Goal: Task Accomplishment & Management: Complete application form

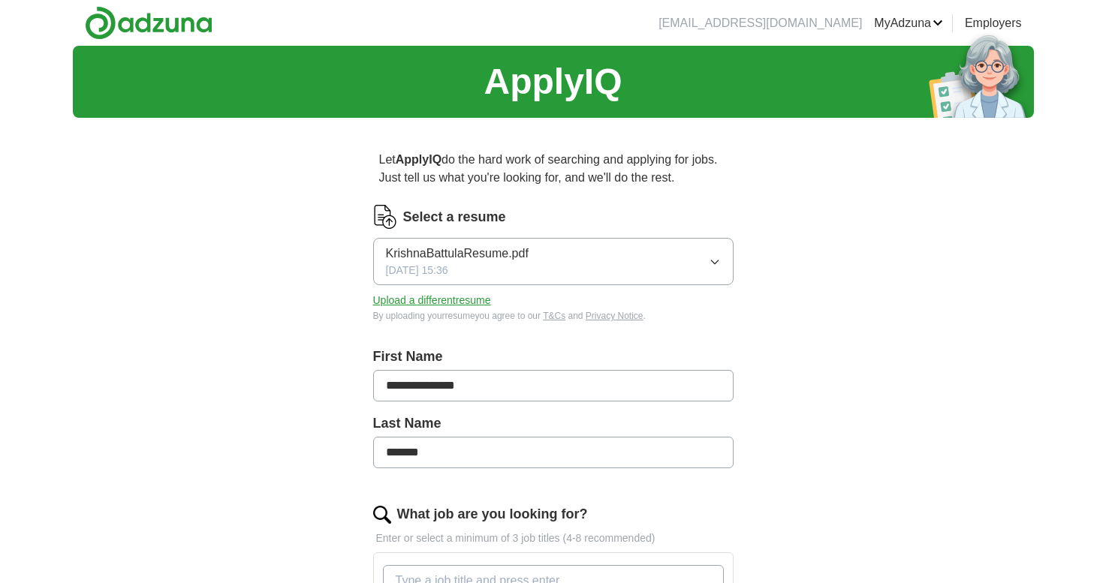
click at [437, 299] on button "Upload a different resume" at bounding box center [432, 301] width 118 height 16
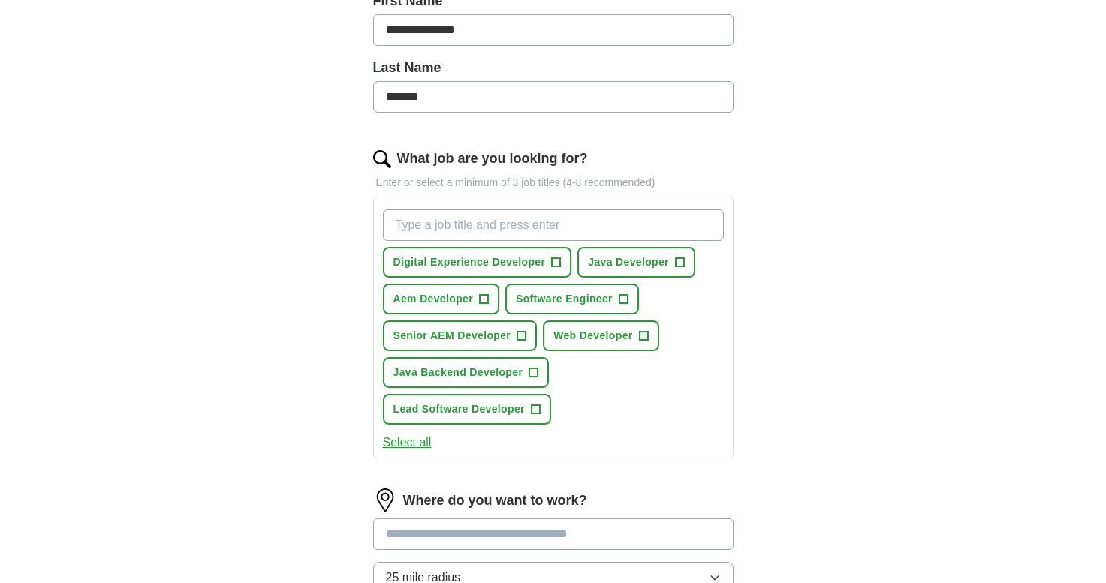
scroll to position [358, 0]
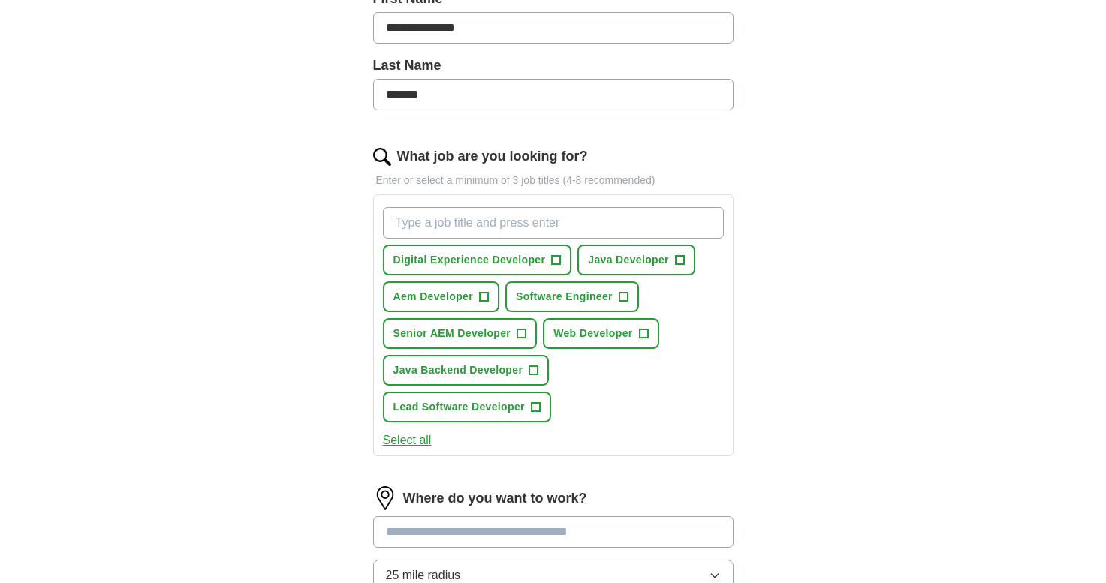
click at [481, 302] on span "+" at bounding box center [483, 297] width 9 height 12
click at [517, 336] on span "+" at bounding box center [521, 334] width 9 height 12
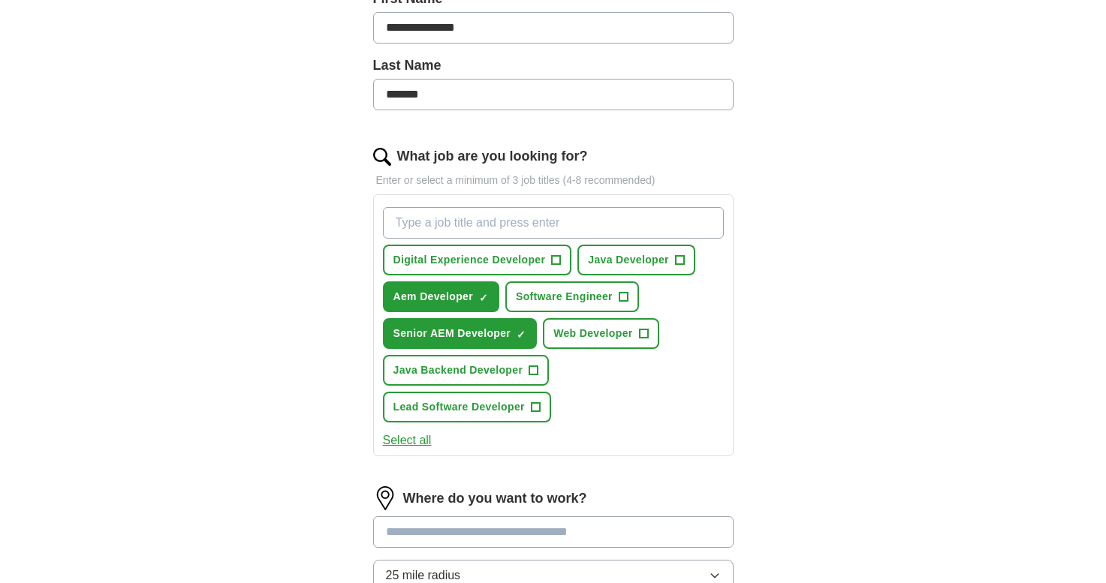
click at [610, 337] on span "Web Developer" at bounding box center [592, 334] width 79 height 16
click at [404, 442] on button "Select all" at bounding box center [407, 441] width 49 height 18
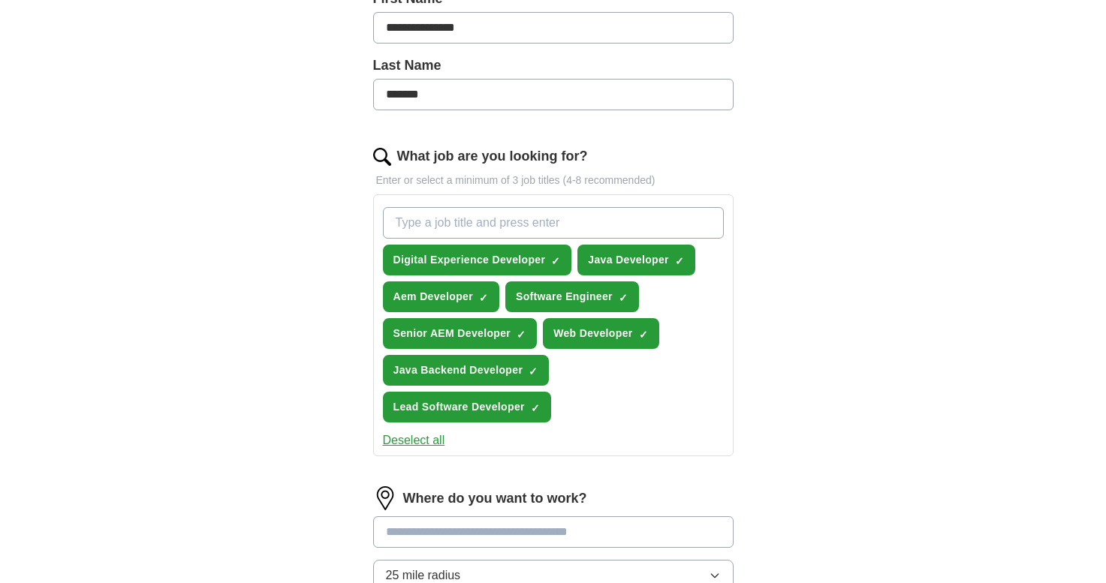
click at [404, 442] on button "Deselect all" at bounding box center [414, 441] width 62 height 18
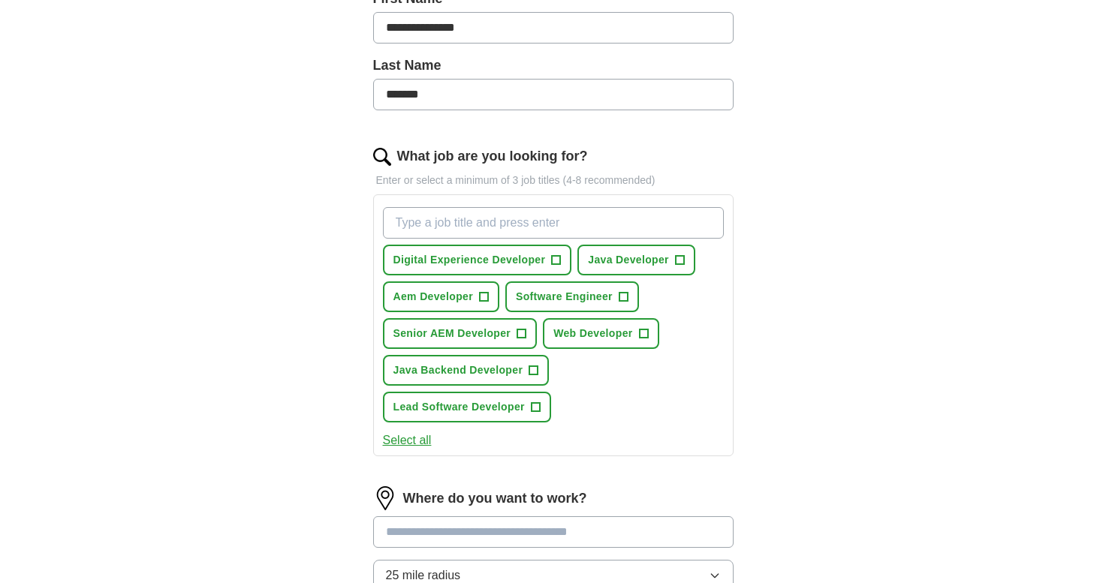
click at [501, 335] on span "Senior AEM Developer" at bounding box center [452, 334] width 118 height 16
click at [487, 295] on span "+" at bounding box center [483, 297] width 9 height 12
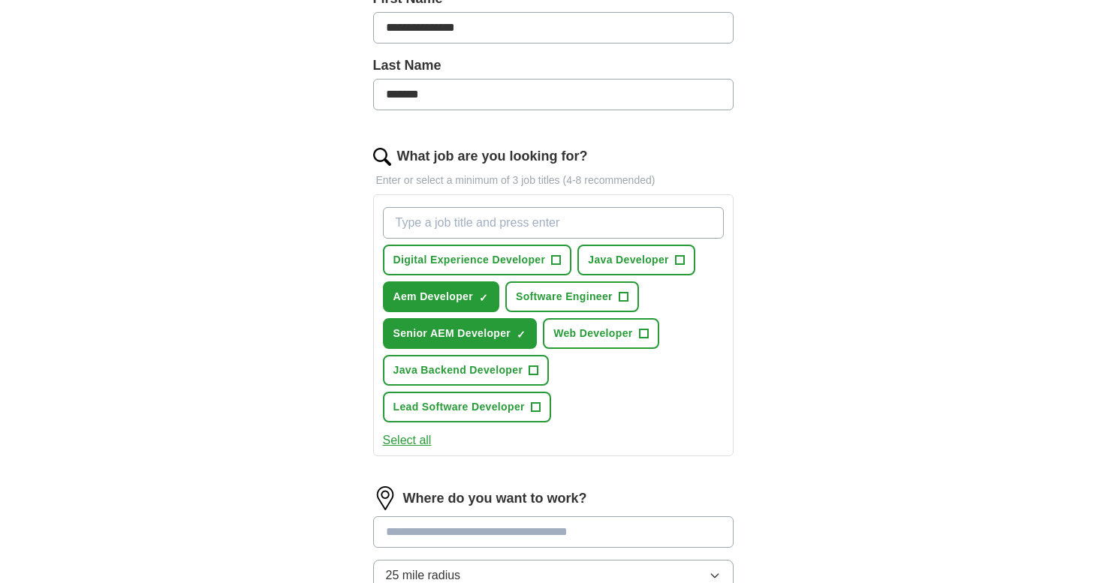
click at [600, 296] on span "Software Engineer" at bounding box center [564, 297] width 97 height 16
click at [597, 325] on button "Web Developer +" at bounding box center [601, 333] width 116 height 31
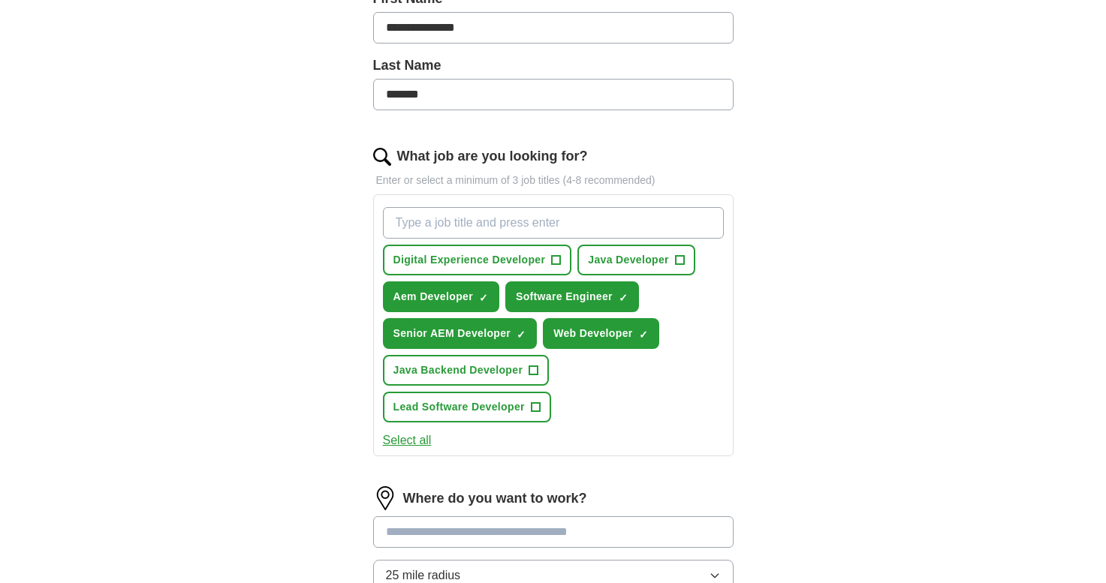
click at [627, 270] on button "Java Developer +" at bounding box center [636, 260] width 118 height 31
click at [526, 377] on button "Java Backend Developer +" at bounding box center [466, 370] width 167 height 31
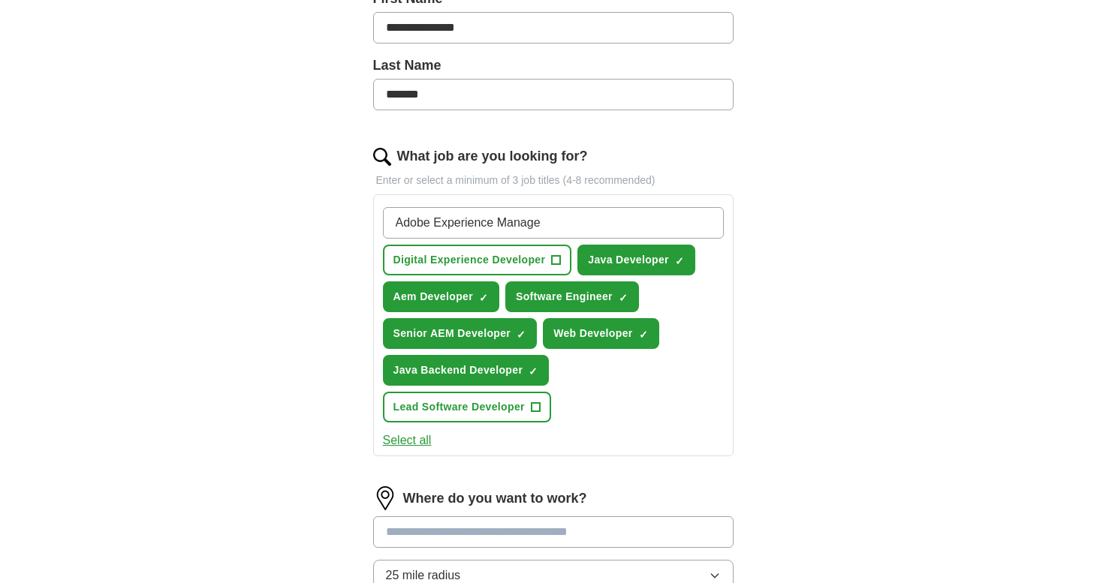
type input "Adobe Experience Manager"
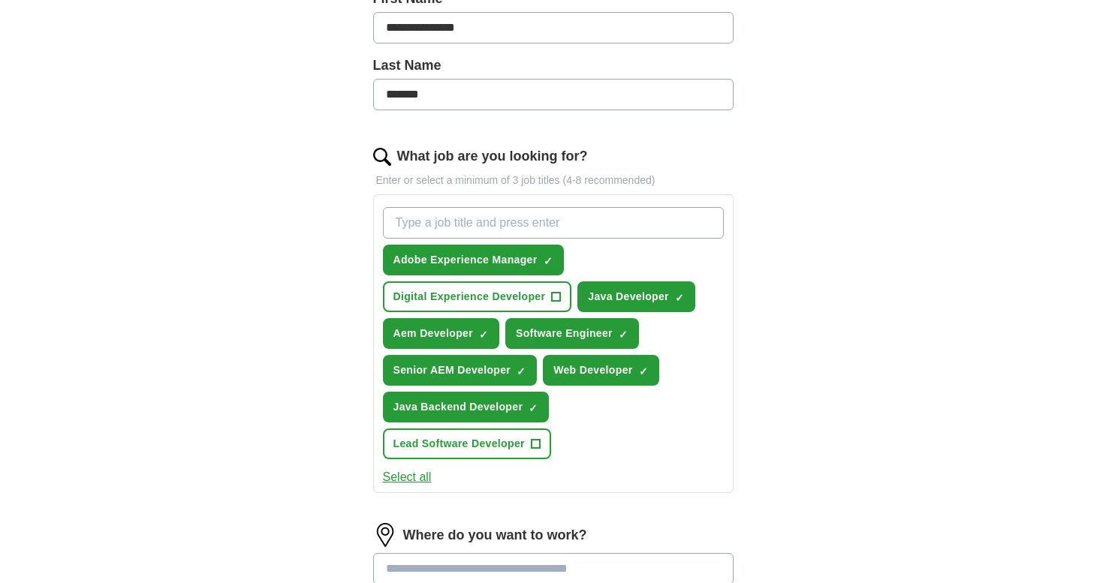
click at [0, 0] on span "×" at bounding box center [0, 0] width 0 height 0
click at [524, 230] on input "What job are you looking for?" at bounding box center [553, 223] width 341 height 32
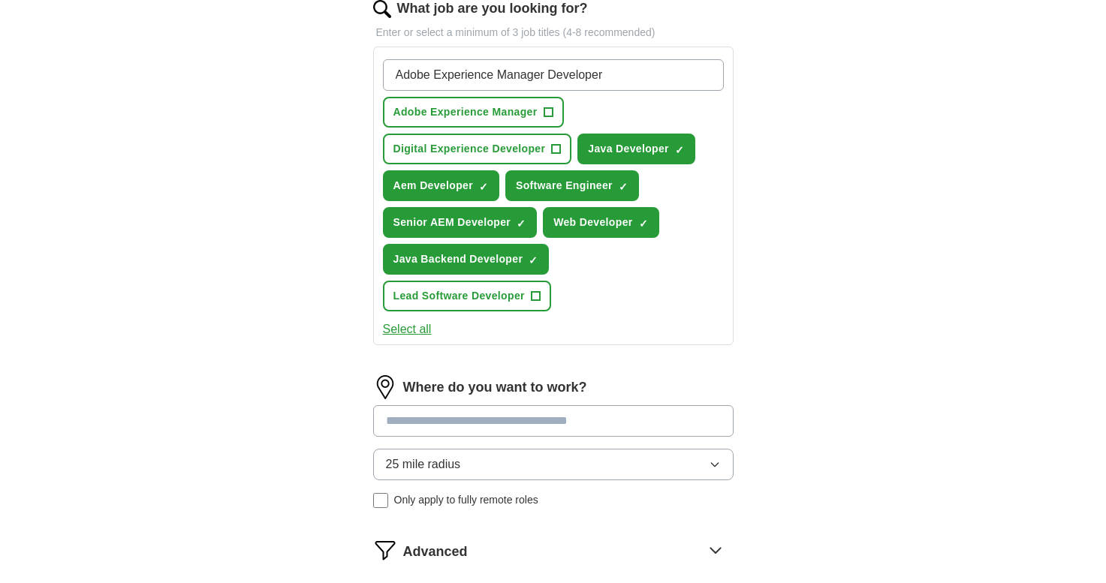
scroll to position [522, 0]
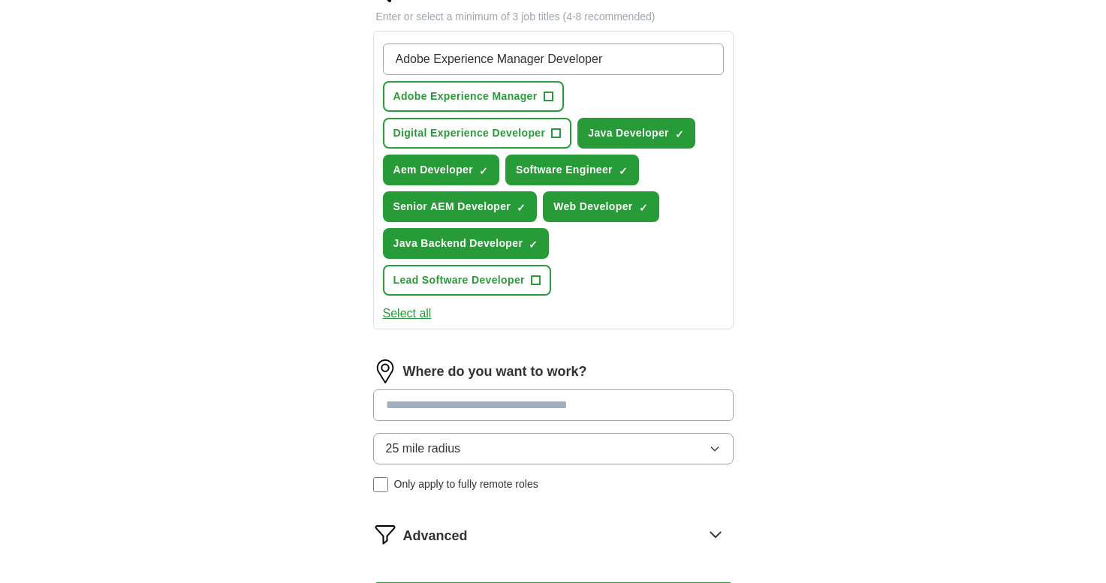
type input "Adobe Experience Manager Developer"
click at [497, 435] on button "25 mile radius" at bounding box center [553, 449] width 360 height 32
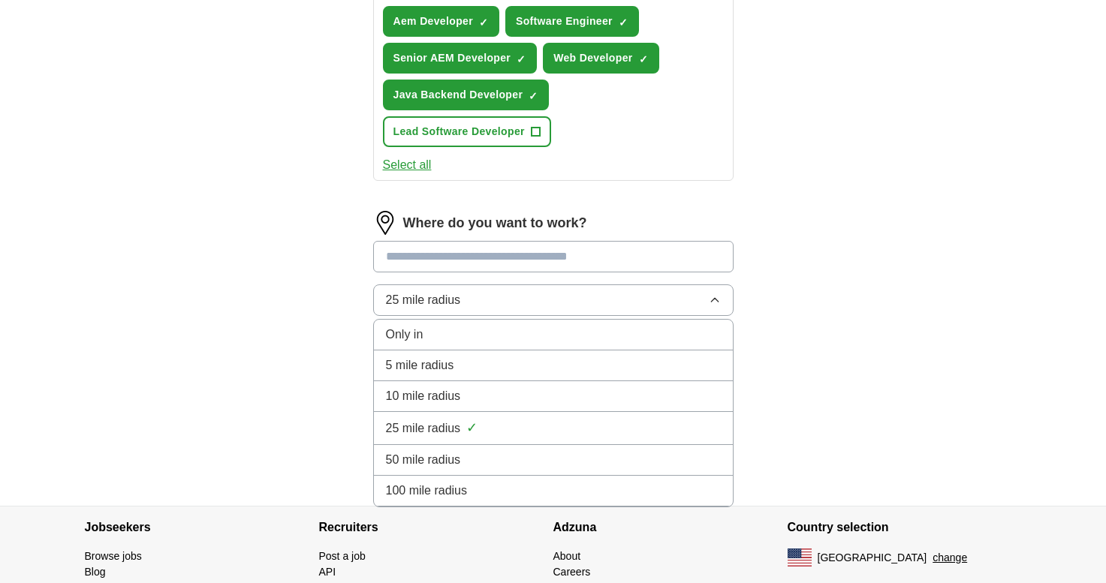
scroll to position [683, 0]
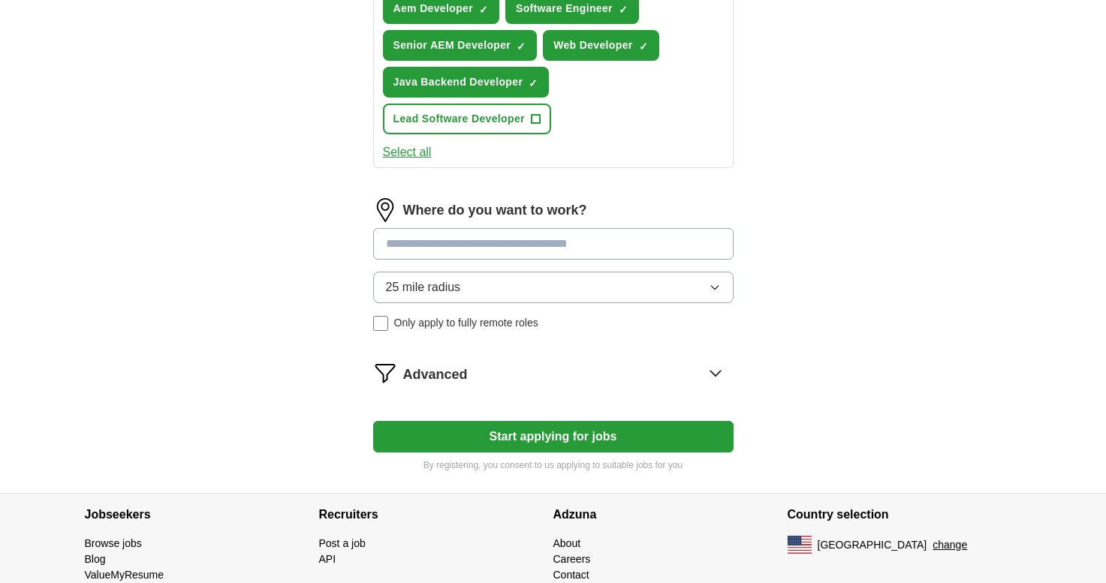
click at [435, 365] on span "Advanced" at bounding box center [435, 375] width 65 height 20
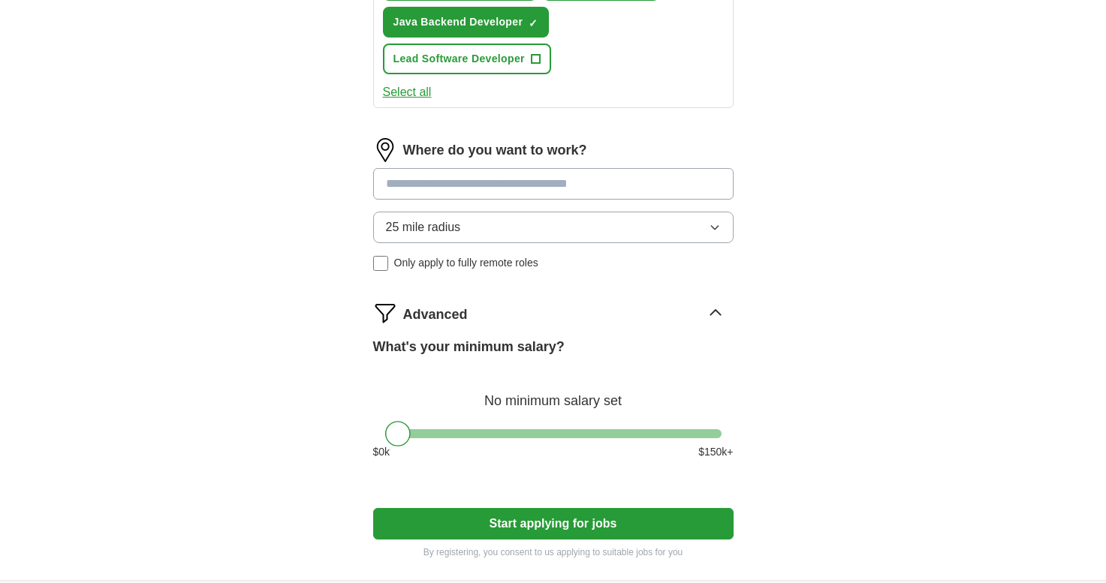
scroll to position [745, 0]
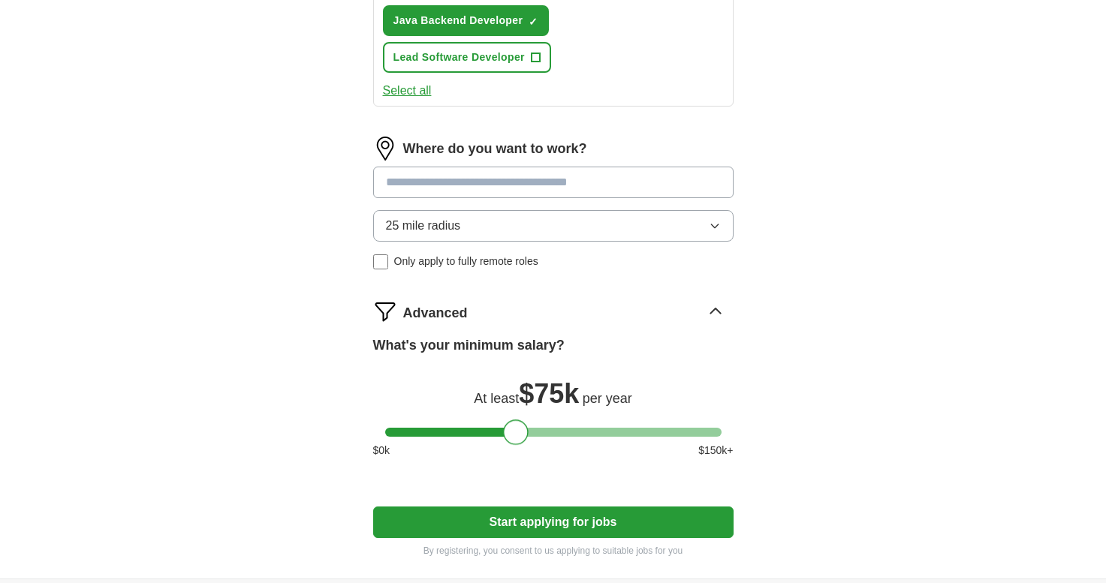
drag, startPoint x: 399, startPoint y: 426, endPoint x: 519, endPoint y: 427, distance: 119.4
click at [519, 427] on div at bounding box center [516, 433] width 26 height 26
click at [479, 218] on button "25 mile radius" at bounding box center [553, 226] width 360 height 32
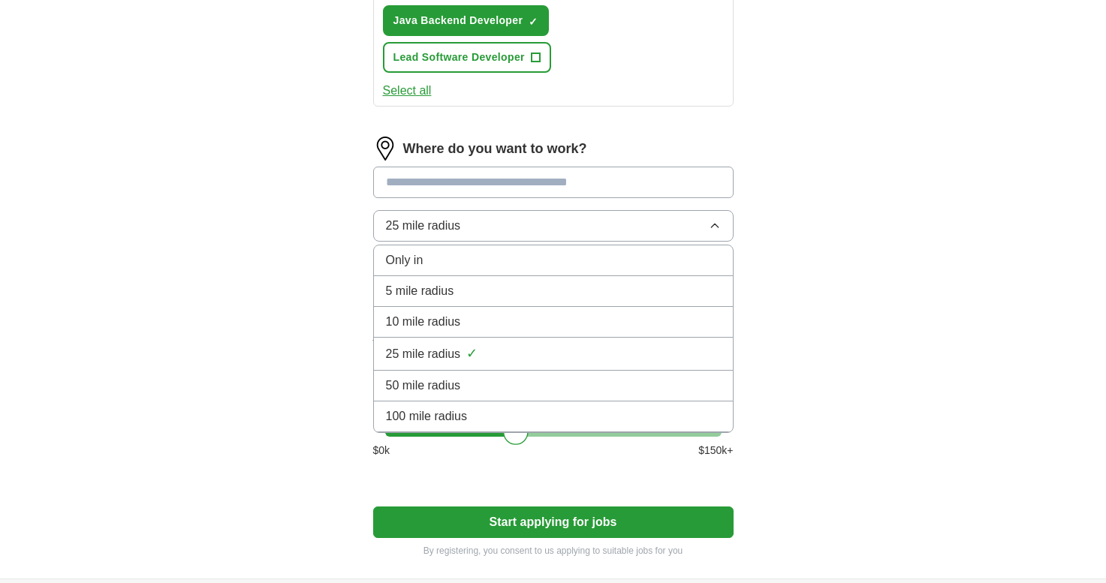
click at [442, 428] on li "100 mile radius" at bounding box center [553, 417] width 359 height 31
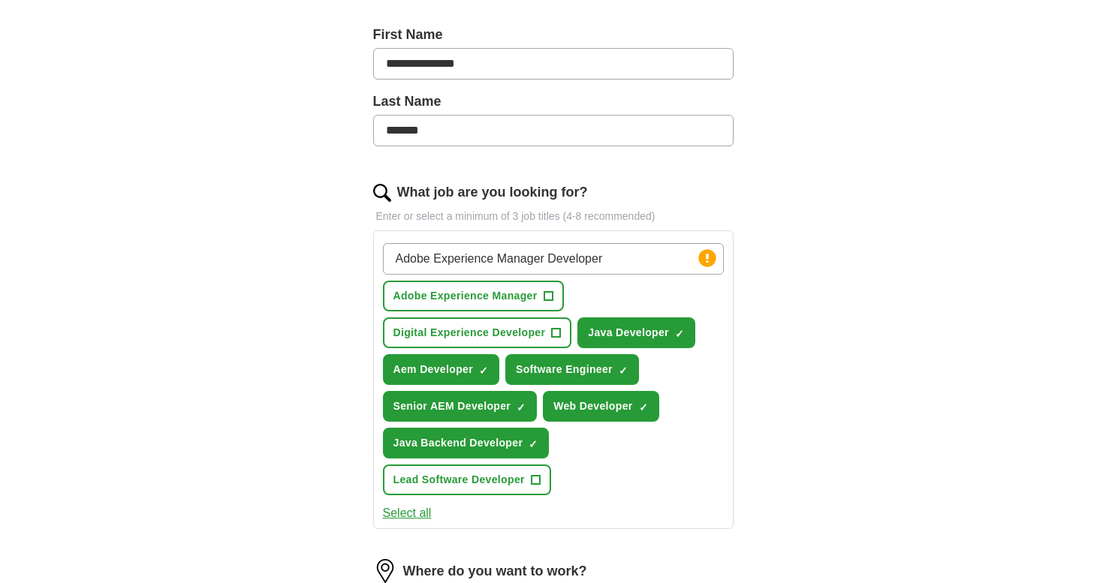
scroll to position [323, 0]
click at [609, 254] on input "Adobe Experience Manager Developer" at bounding box center [553, 258] width 341 height 32
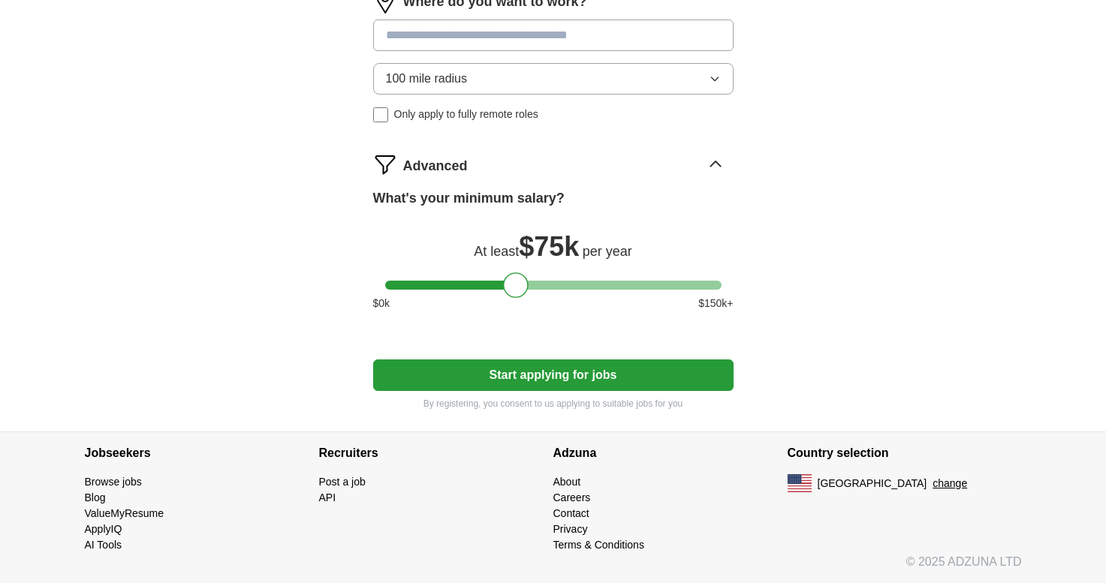
scroll to position [929, 0]
click at [588, 366] on button "Start applying for jobs" at bounding box center [553, 376] width 360 height 32
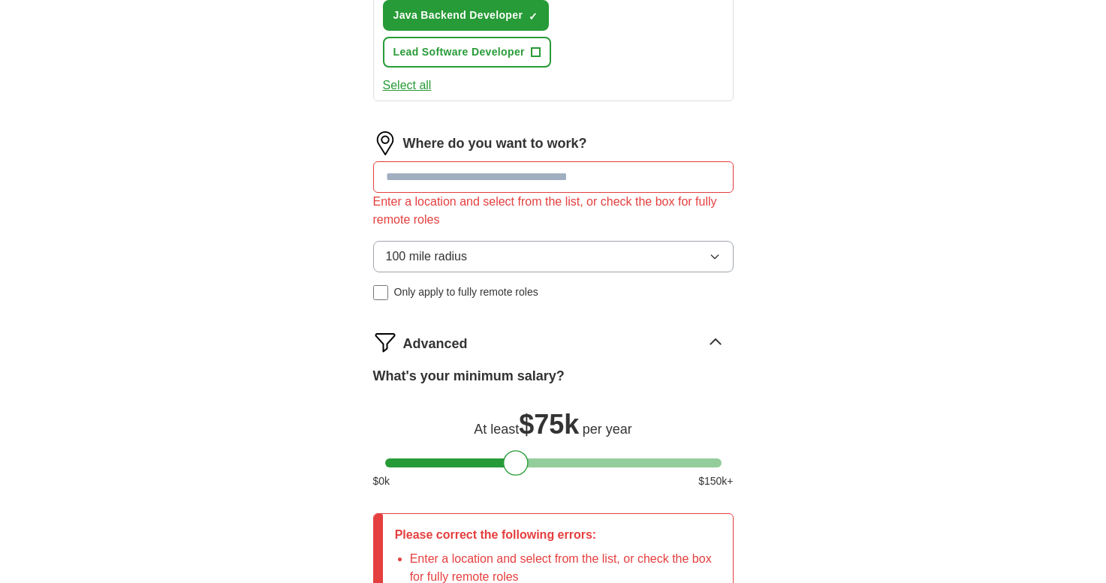
scroll to position [786, 0]
click at [498, 239] on div "Where do you want to work? Enter a location and select from the list, or check …" at bounding box center [553, 222] width 360 height 181
click at [498, 262] on button "100 mile radius" at bounding box center [553, 258] width 360 height 32
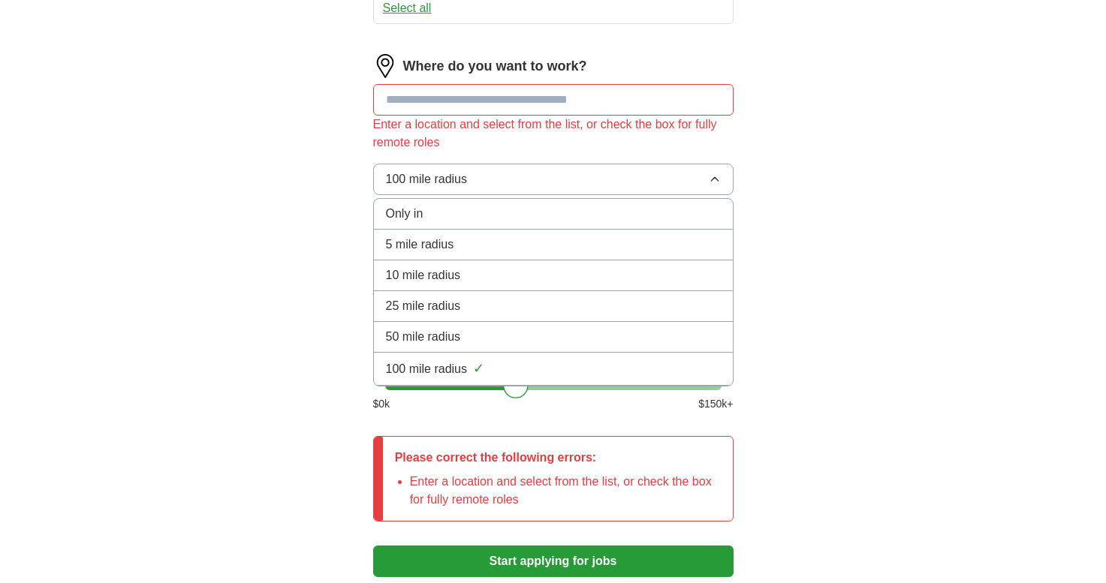
scroll to position [815, 0]
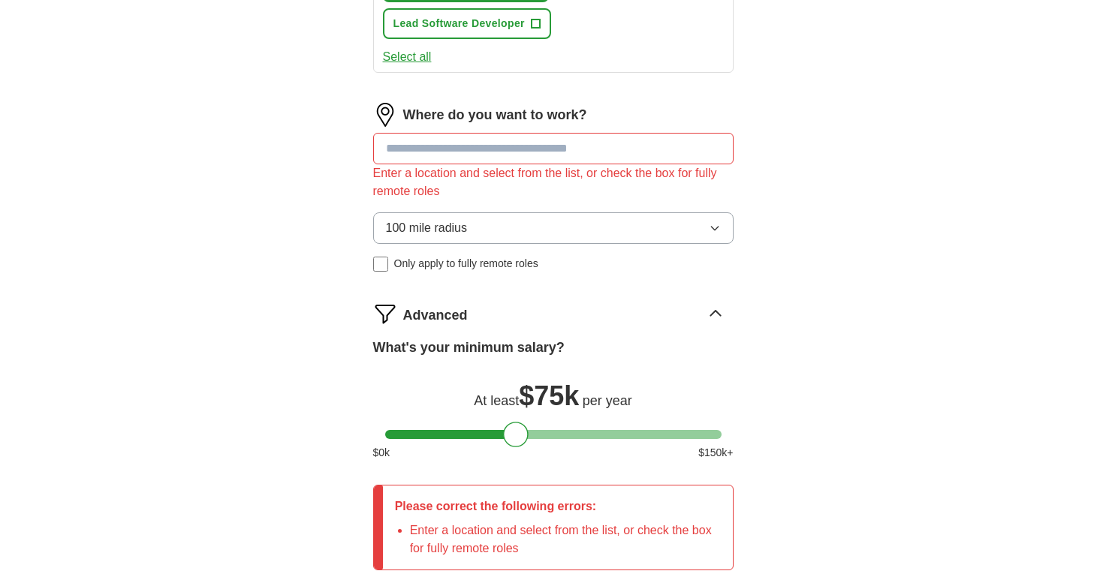
click at [442, 145] on input at bounding box center [553, 149] width 360 height 32
type input "***"
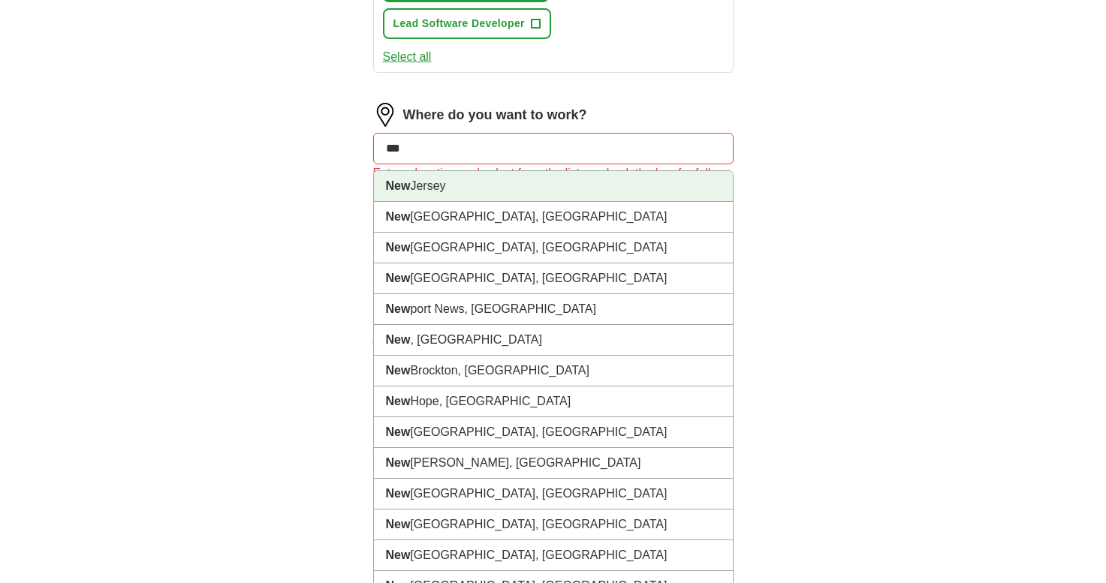
click at [439, 187] on li "[GEOGRAPHIC_DATA]" at bounding box center [553, 186] width 359 height 31
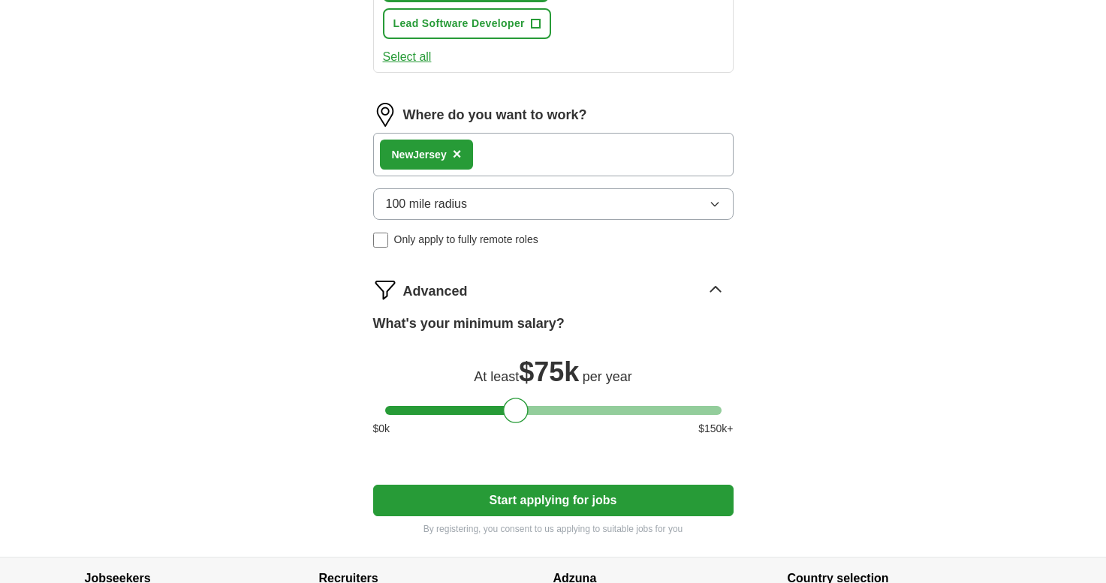
click at [515, 159] on div "New Jersey ×" at bounding box center [553, 155] width 360 height 44
click at [532, 147] on div "New Jersey ×" at bounding box center [553, 155] width 360 height 44
click at [599, 159] on div "New Jersey ×" at bounding box center [553, 155] width 360 height 44
click at [622, 150] on div "New Jersey ×" at bounding box center [553, 155] width 360 height 44
click at [522, 167] on div "New Jersey ×" at bounding box center [553, 155] width 360 height 44
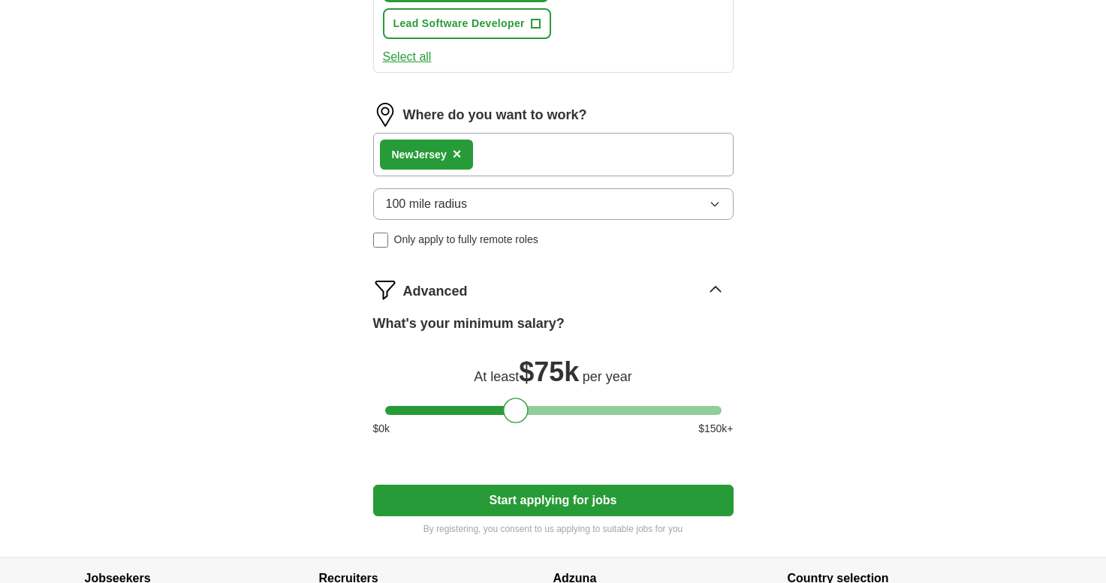
click at [611, 154] on div "New Jersey ×" at bounding box center [553, 155] width 360 height 44
click at [462, 152] on span "×" at bounding box center [457, 154] width 9 height 17
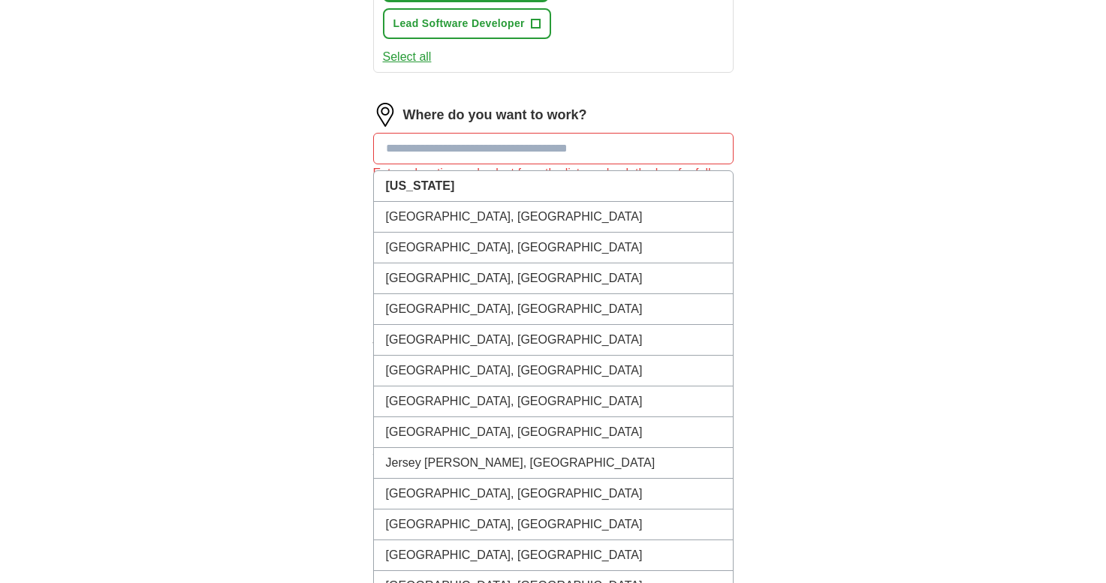
click at [447, 153] on input at bounding box center [553, 149] width 360 height 32
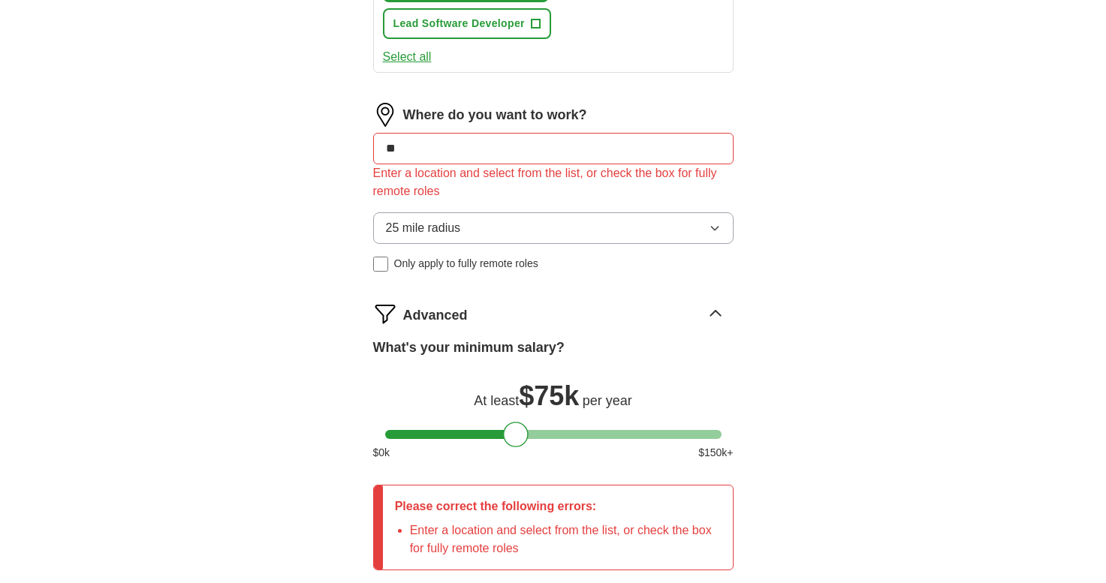
type input "***"
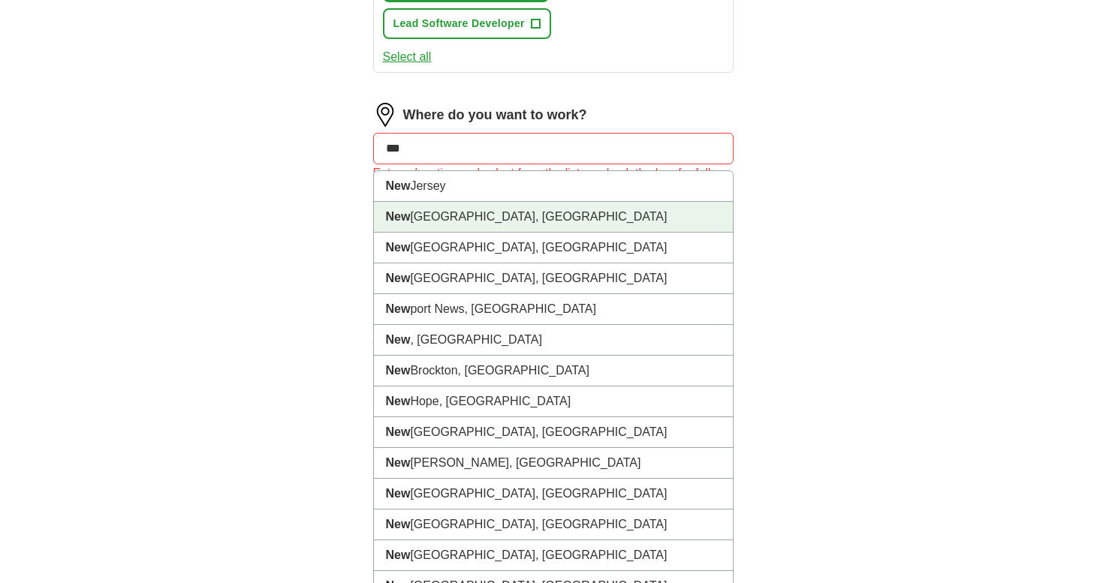
click at [456, 227] on li "[GEOGRAPHIC_DATA], [GEOGRAPHIC_DATA]" at bounding box center [553, 217] width 359 height 31
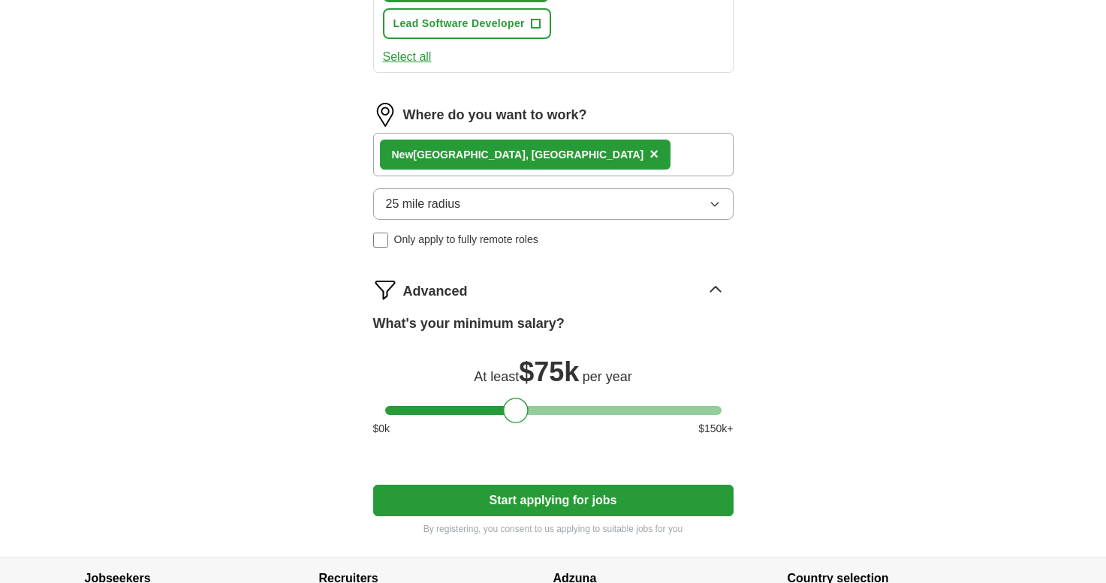
click at [592, 149] on div "[GEOGRAPHIC_DATA], [GEOGRAPHIC_DATA] ×" at bounding box center [553, 155] width 360 height 44
click at [673, 153] on div "[GEOGRAPHIC_DATA], [GEOGRAPHIC_DATA] ×" at bounding box center [553, 155] width 360 height 44
click at [649, 157] on span "×" at bounding box center [653, 154] width 9 height 17
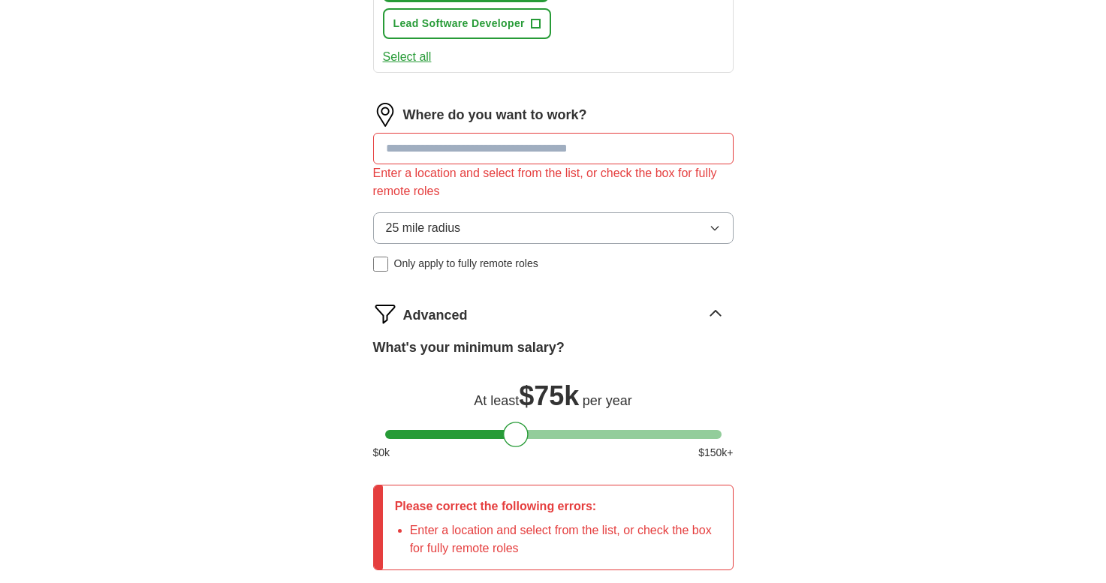
click at [445, 161] on input at bounding box center [553, 149] width 360 height 32
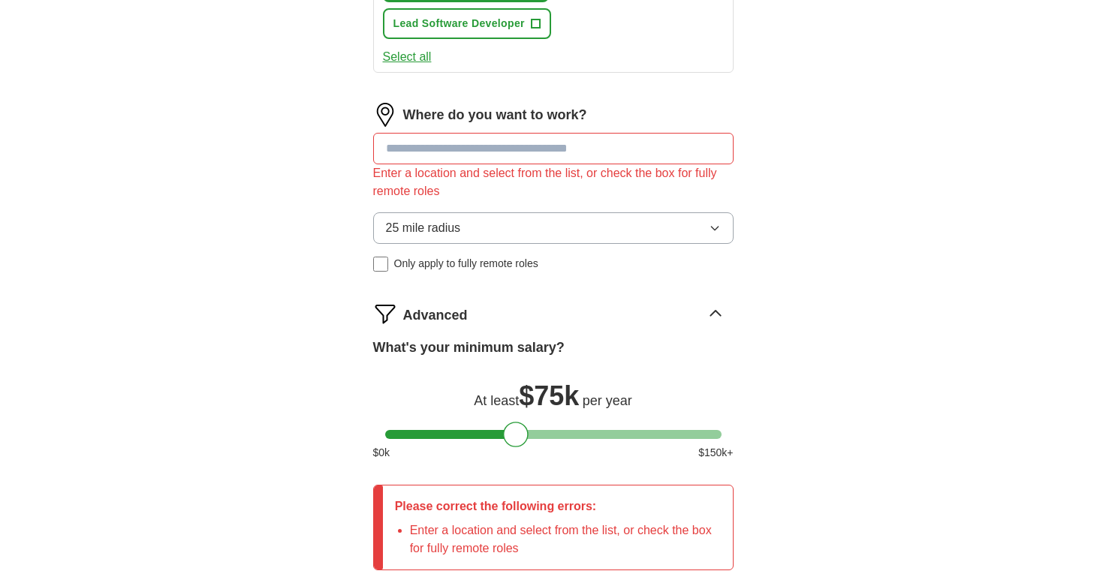
click at [429, 229] on span "25 mile radius" at bounding box center [423, 228] width 75 height 18
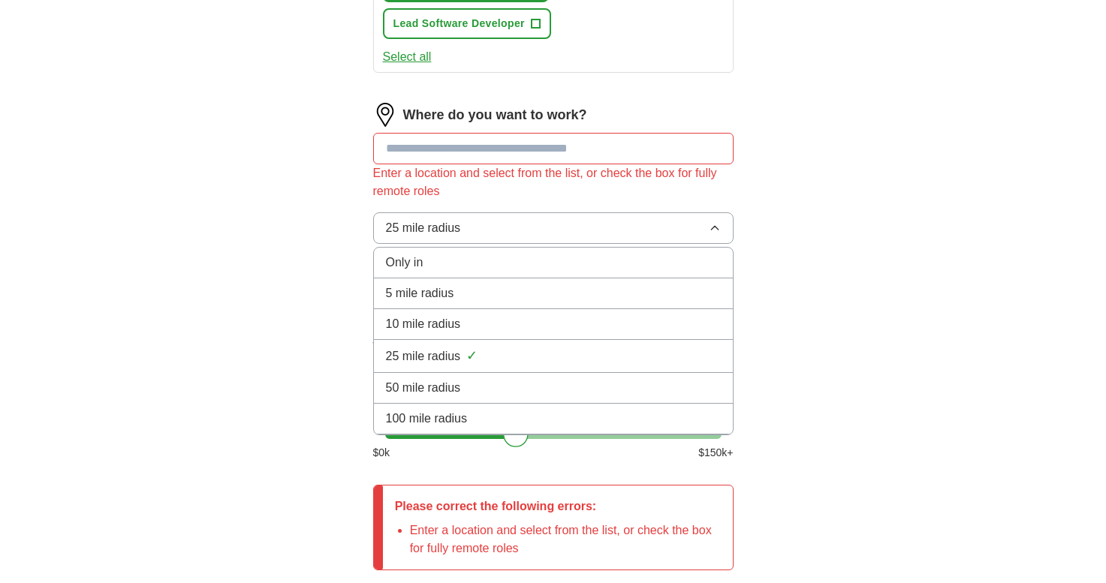
click at [442, 414] on span "100 mile radius" at bounding box center [427, 419] width 82 height 18
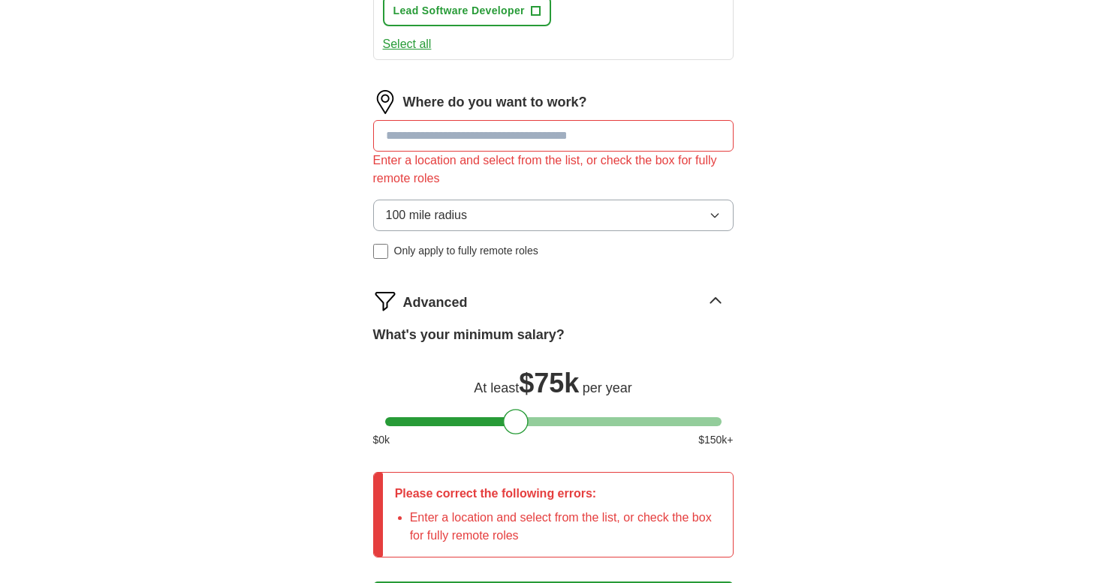
scroll to position [807, 0]
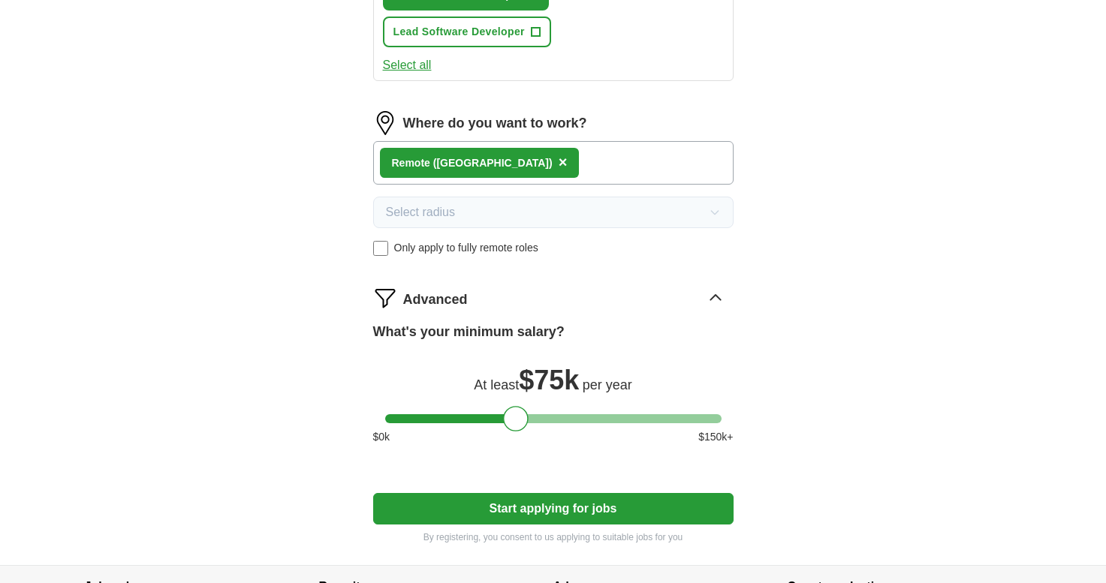
click at [610, 151] on div "Remote ([GEOGRAPHIC_DATA]) ×" at bounding box center [553, 163] width 360 height 44
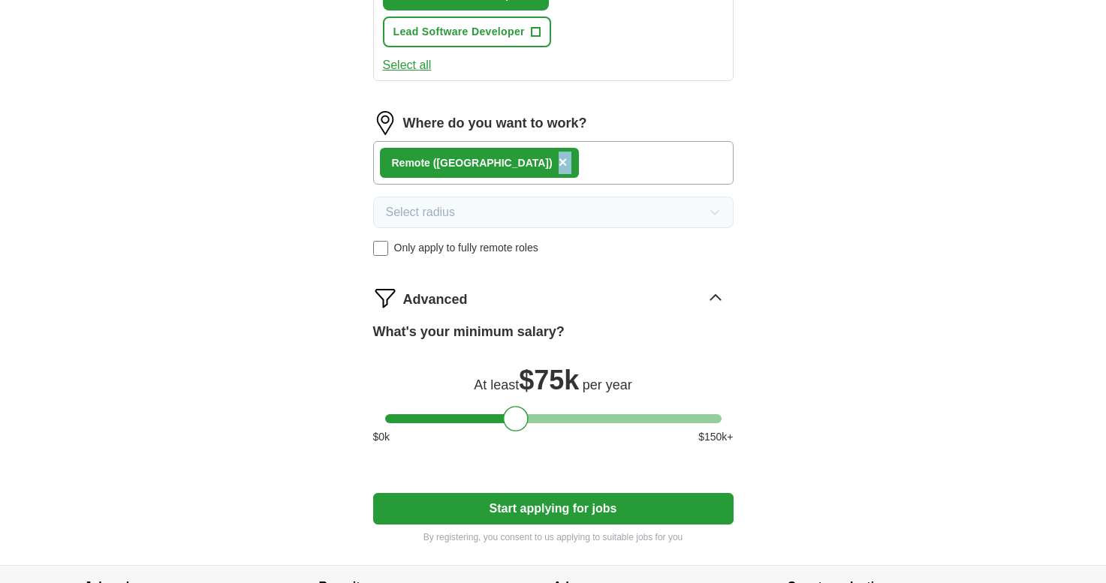
click at [610, 151] on div "Remote ([GEOGRAPHIC_DATA]) ×" at bounding box center [553, 163] width 360 height 44
click at [504, 514] on button "Start applying for jobs" at bounding box center [553, 509] width 360 height 32
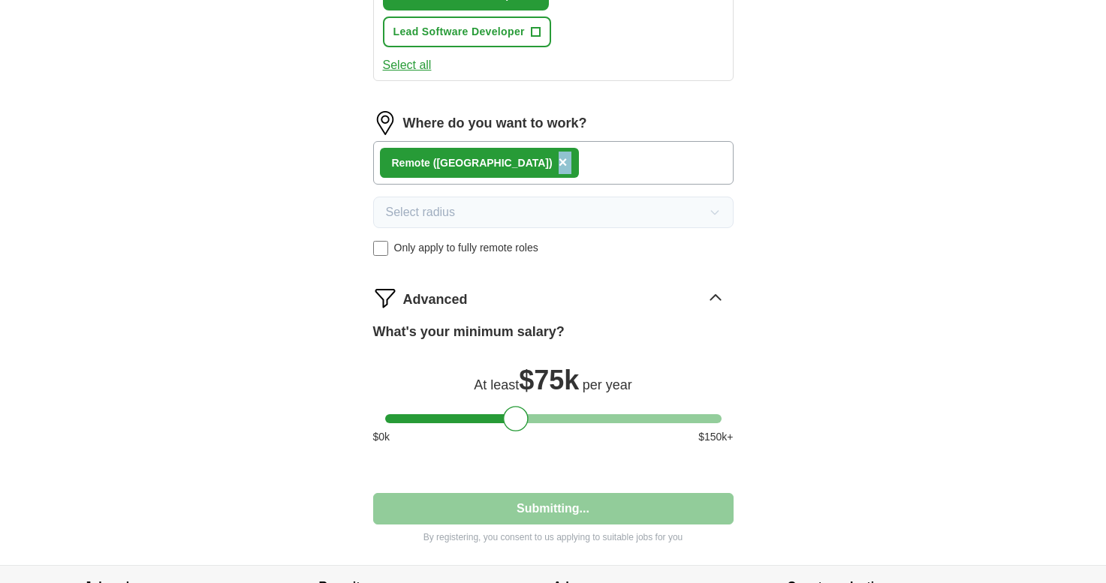
select select "**"
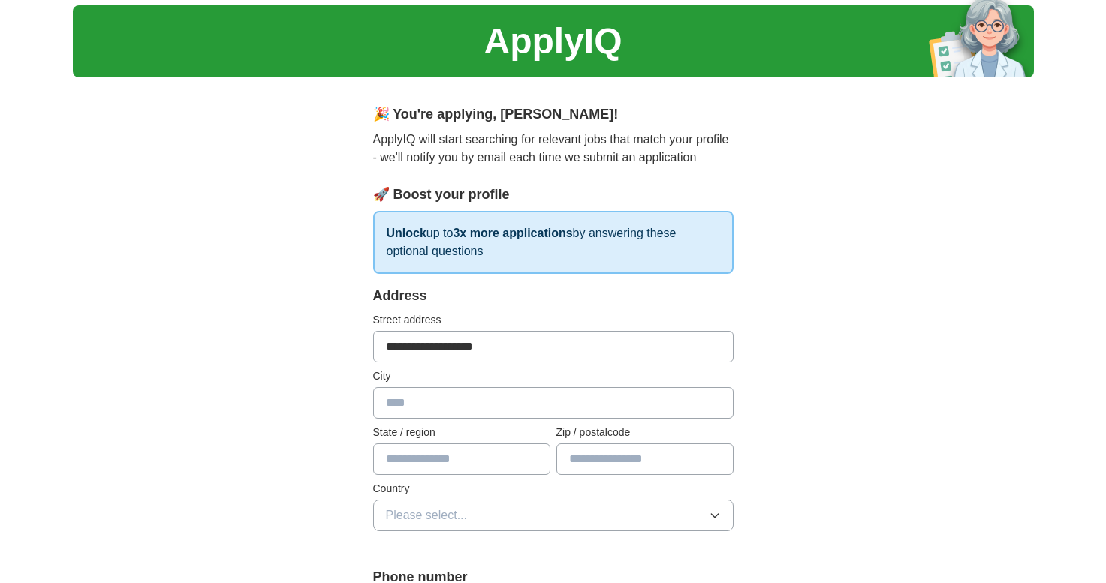
scroll to position [85, 0]
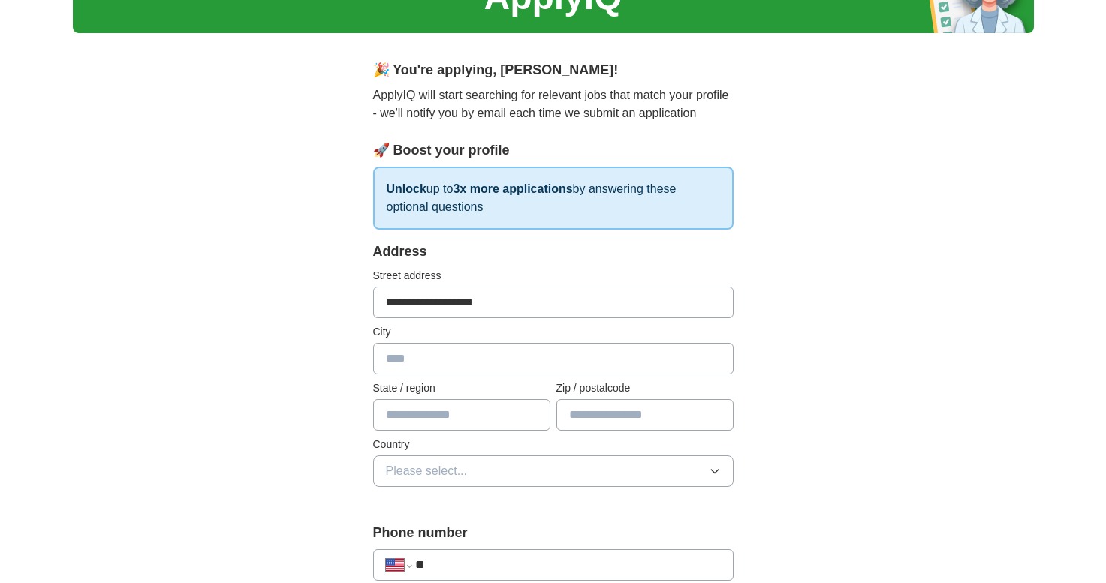
type input "**********"
type input "****"
type input "*****"
click at [605, 466] on button "Please select..." at bounding box center [553, 472] width 360 height 32
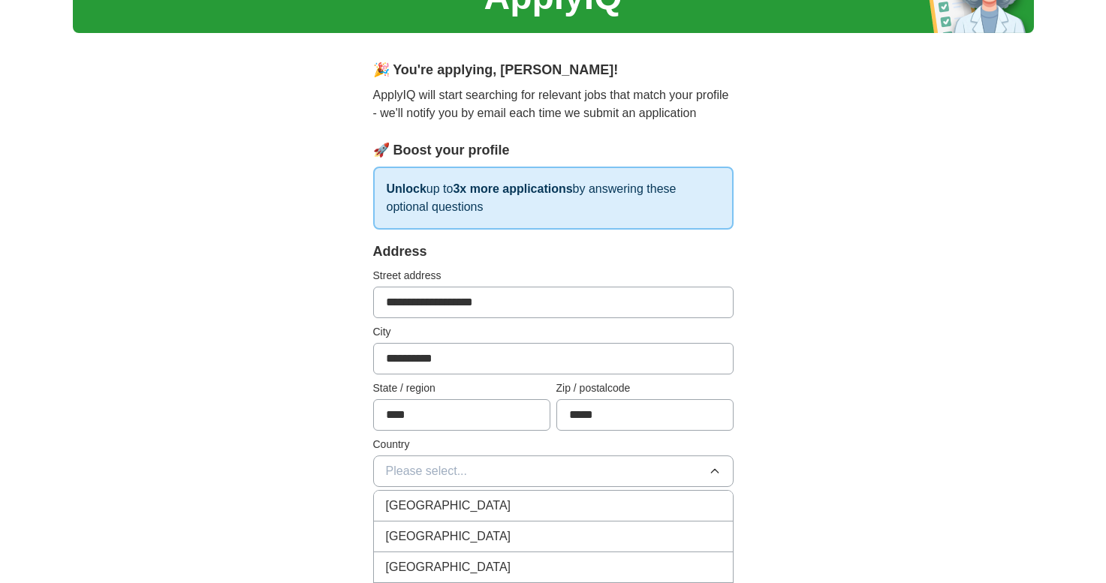
click at [522, 525] on li "[GEOGRAPHIC_DATA]" at bounding box center [553, 537] width 359 height 31
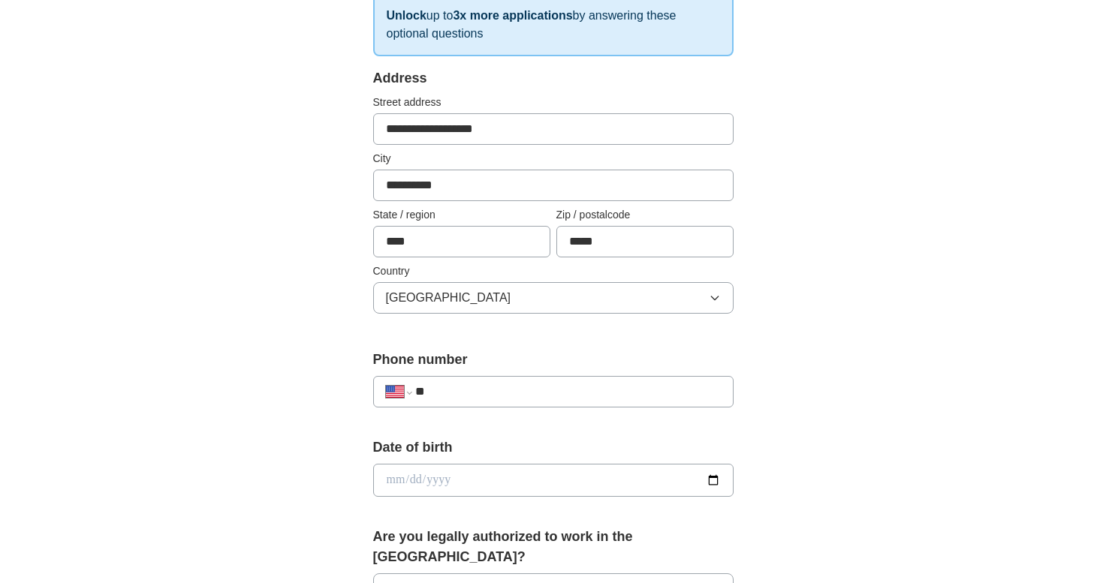
scroll to position [260, 0]
click at [516, 478] on input "date" at bounding box center [553, 478] width 360 height 33
click at [516, 379] on div "**********" at bounding box center [553, 391] width 360 height 32
type input "**********"
click at [426, 486] on input "date" at bounding box center [553, 478] width 360 height 33
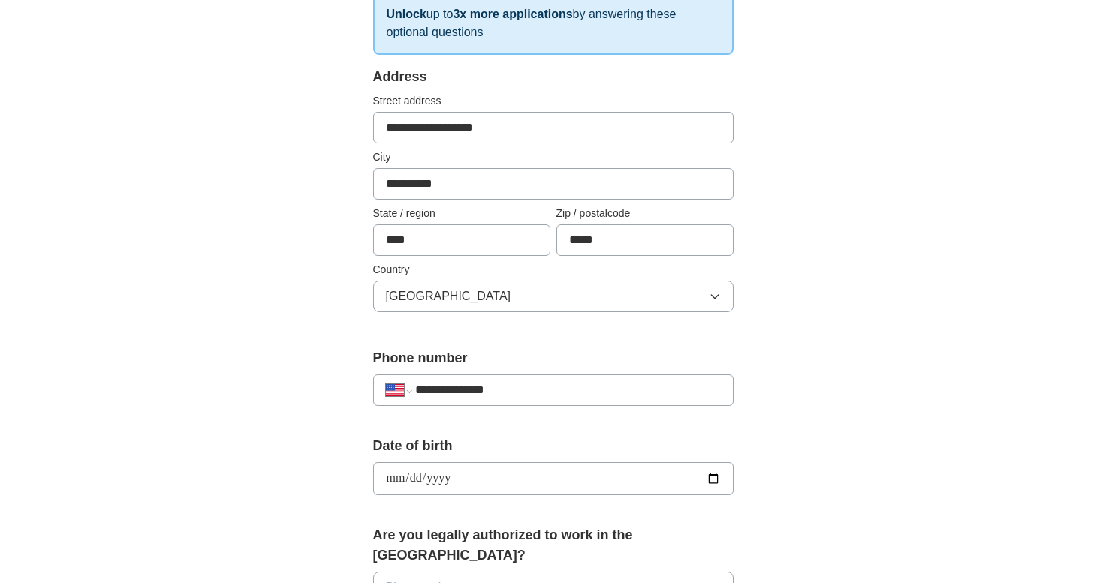
type input "**********"
click at [309, 430] on div "**********" at bounding box center [553, 469] width 961 height 1367
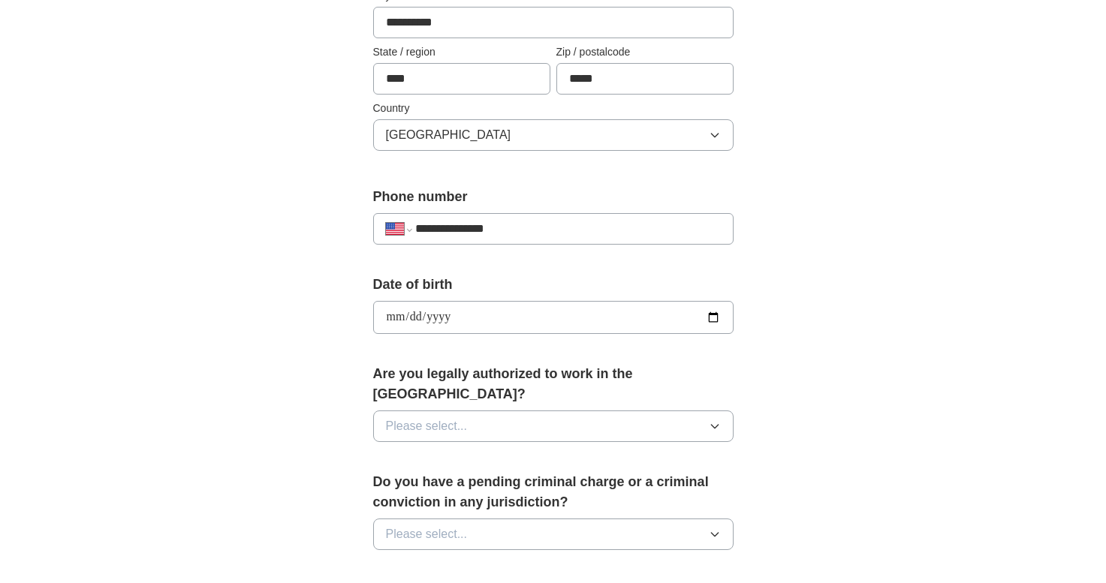
scroll to position [426, 0]
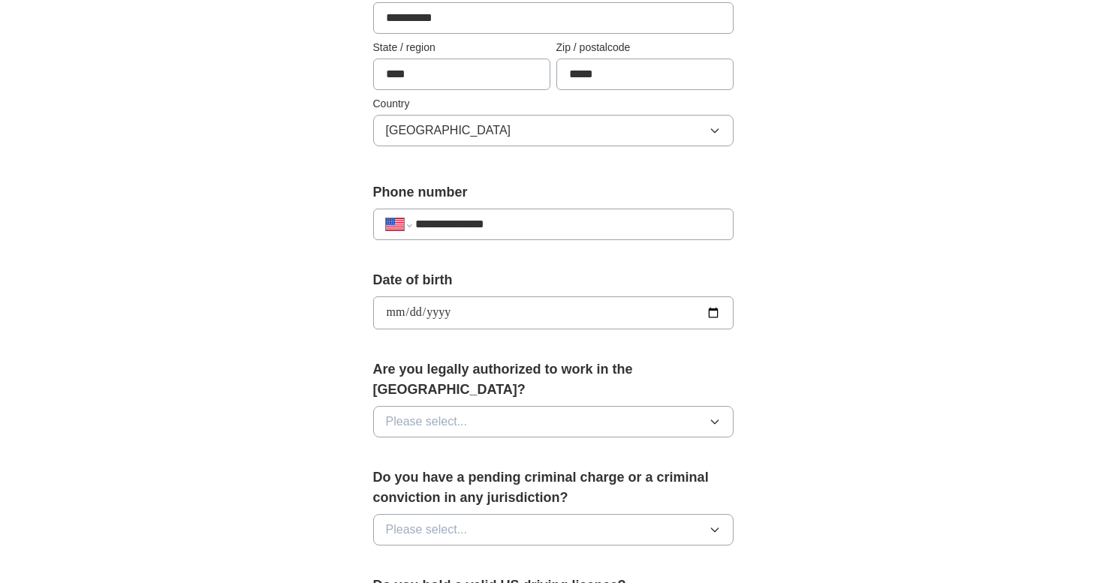
click at [446, 413] on span "Please select..." at bounding box center [427, 422] width 82 height 18
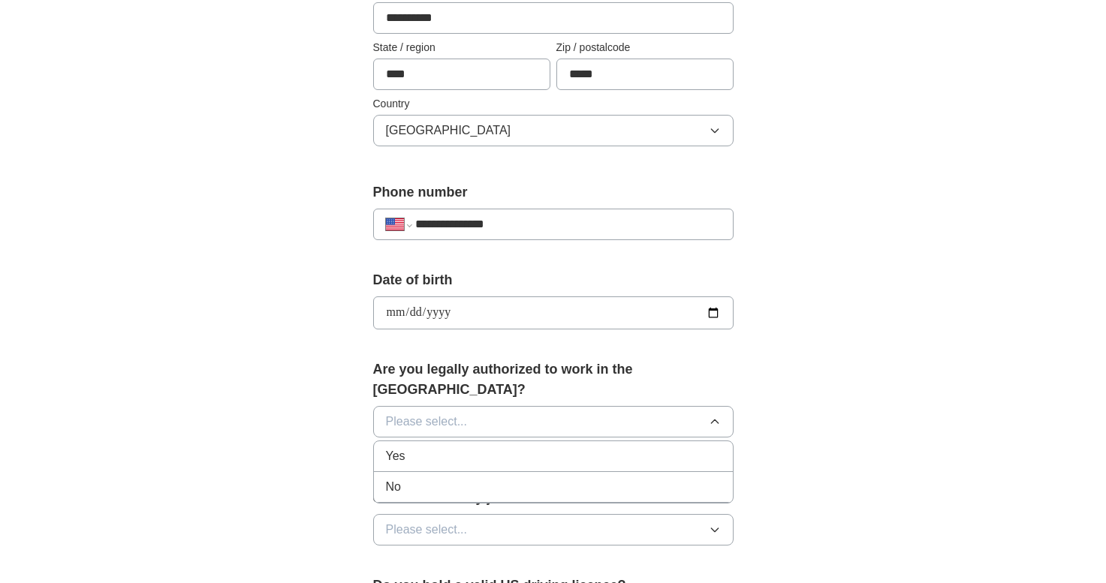
click at [425, 447] on div "Yes" at bounding box center [553, 456] width 335 height 18
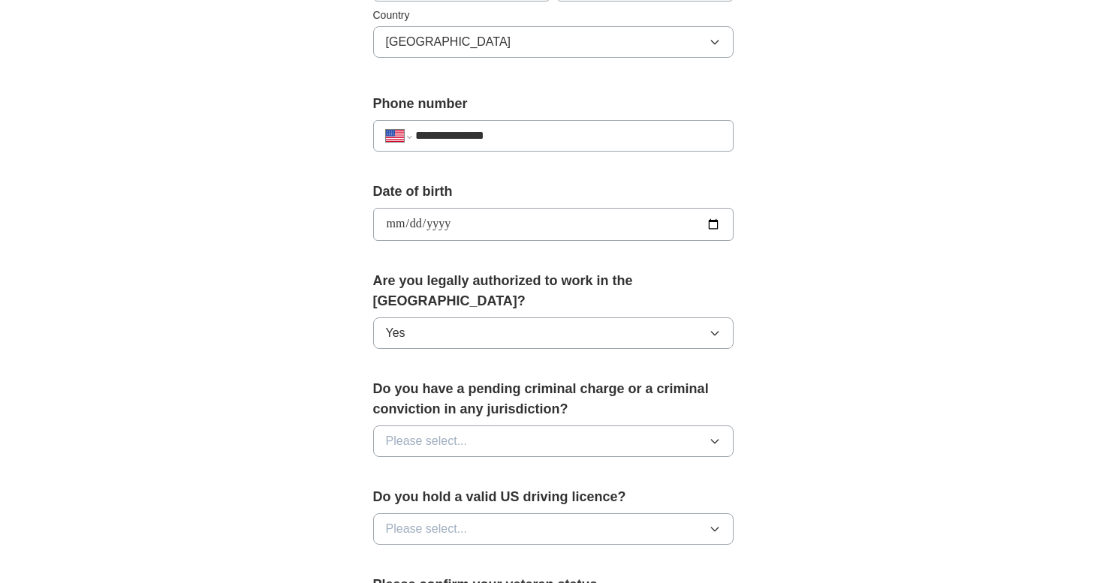
scroll to position [534, 0]
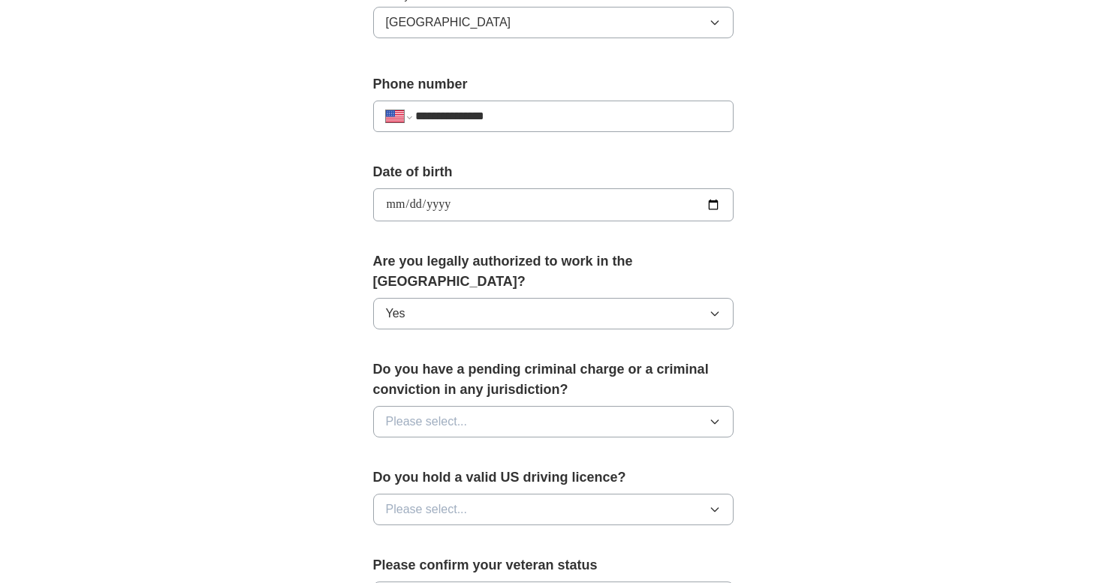
click at [482, 406] on button "Please select..." at bounding box center [553, 422] width 360 height 32
click at [432, 478] on div "No" at bounding box center [553, 487] width 335 height 18
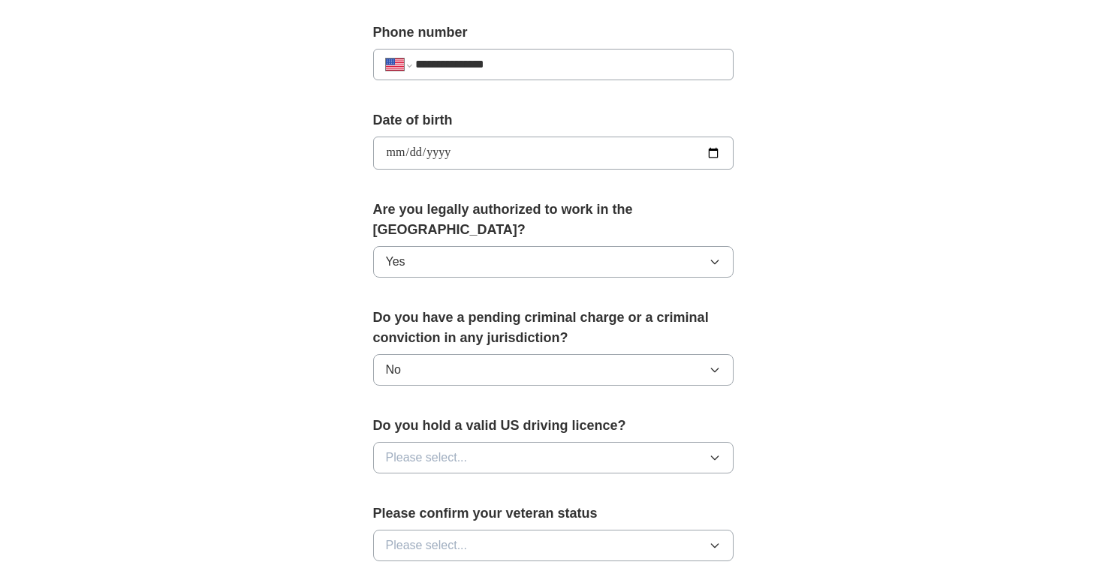
scroll to position [640, 0]
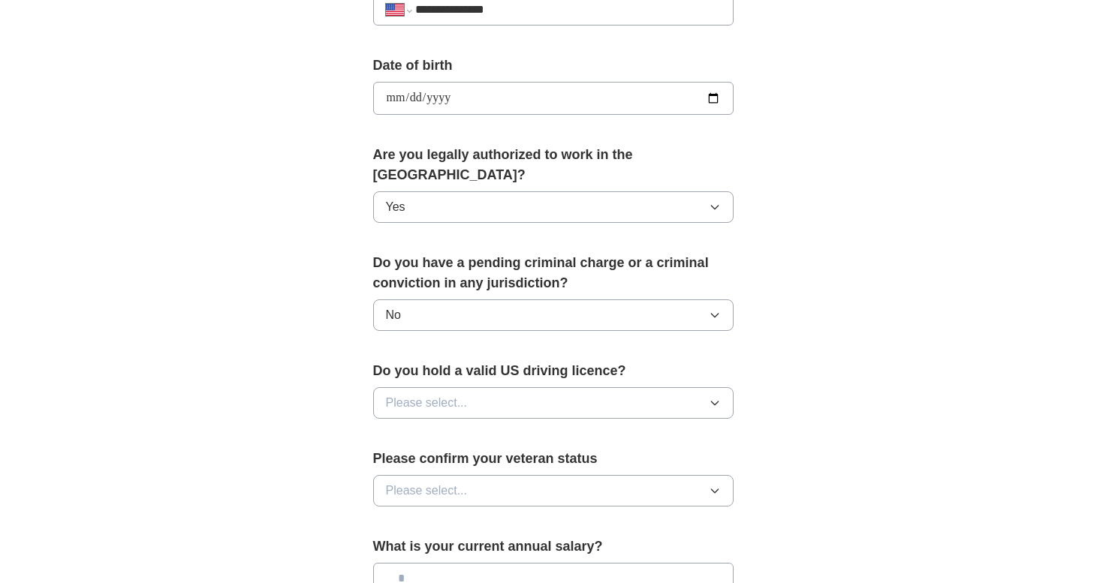
click at [452, 394] on span "Please select..." at bounding box center [427, 403] width 82 height 18
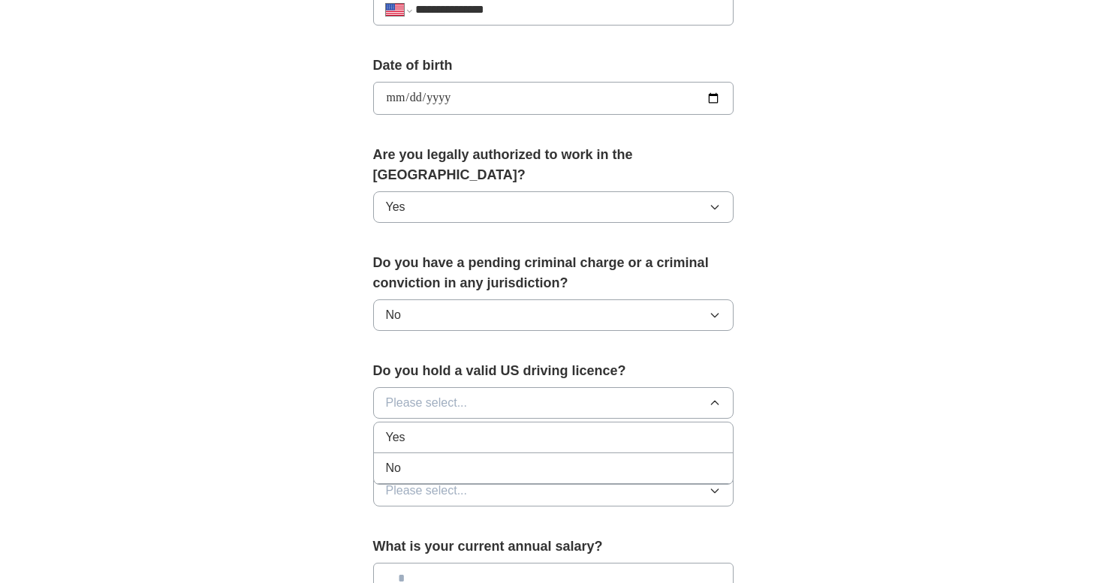
click at [438, 429] on div "Yes" at bounding box center [553, 438] width 335 height 18
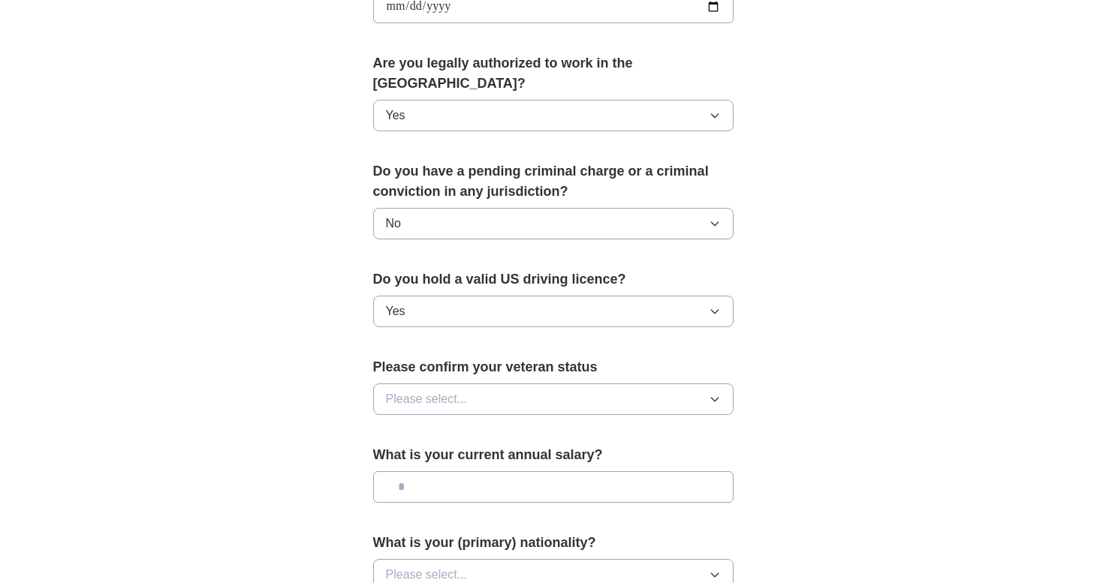
scroll to position [740, 0]
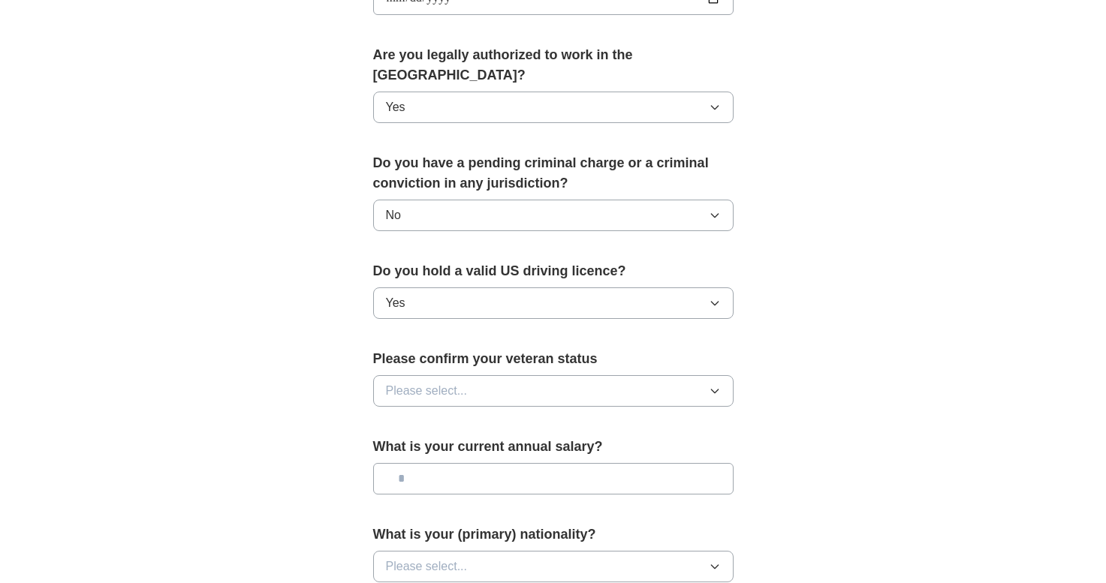
click at [450, 375] on button "Please select..." at bounding box center [553, 391] width 360 height 32
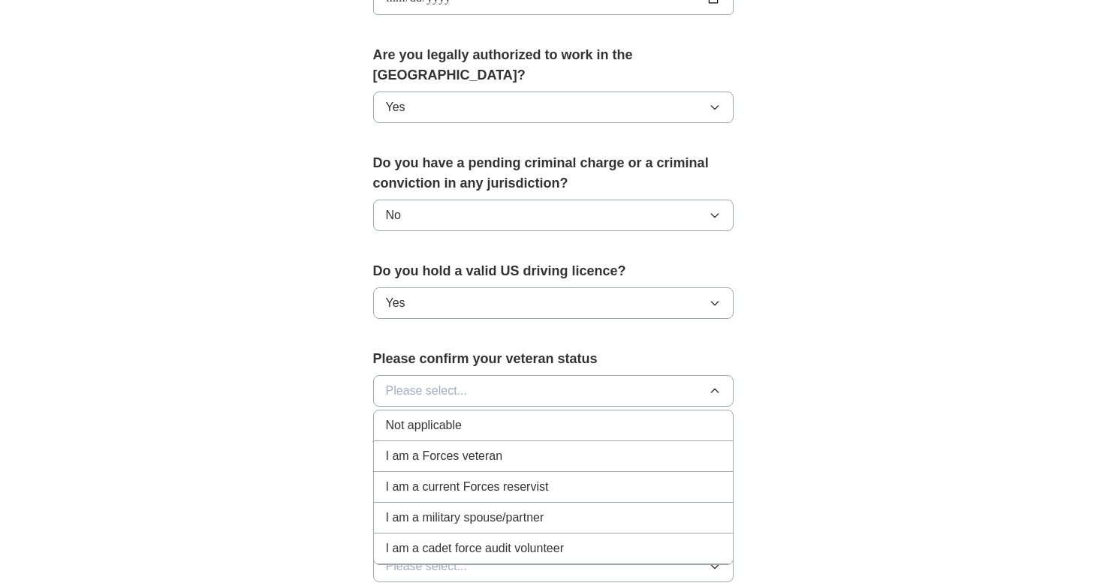
click at [426, 417] on span "Not applicable" at bounding box center [424, 426] width 76 height 18
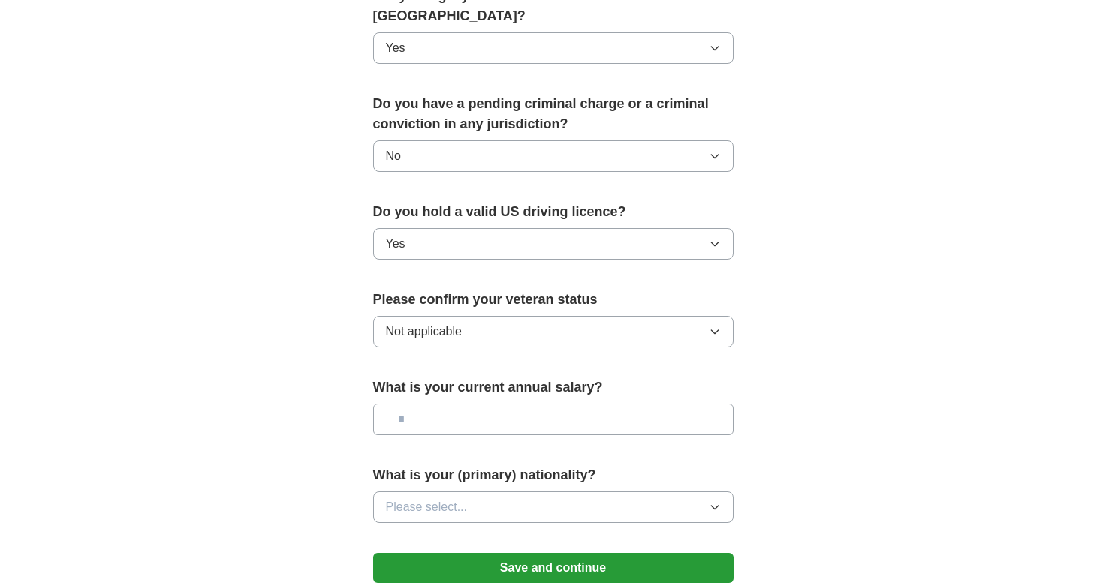
scroll to position [821, 0]
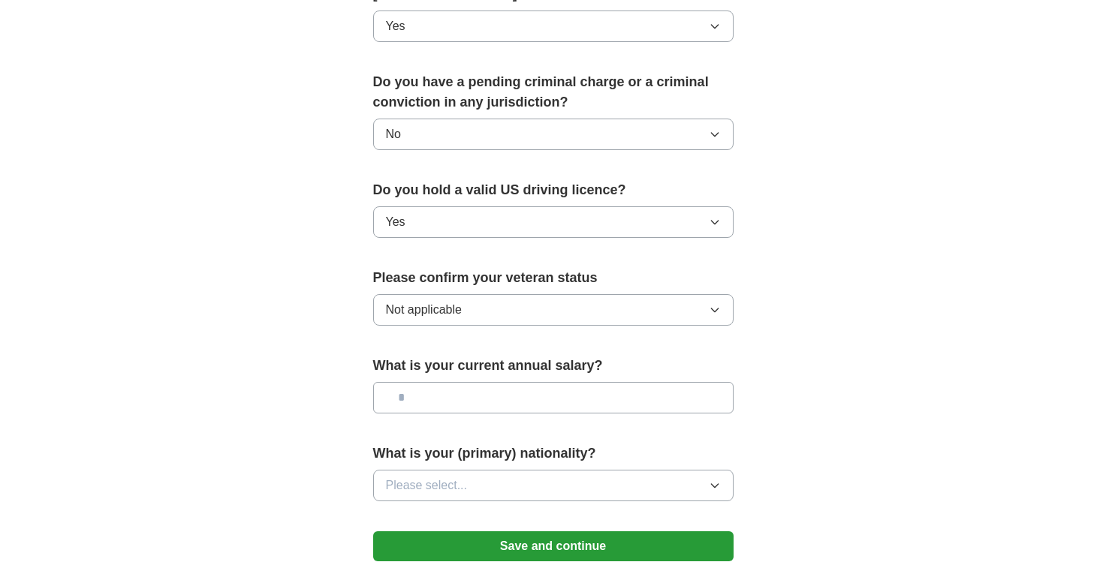
click at [411, 477] on span "Please select..." at bounding box center [427, 486] width 82 height 18
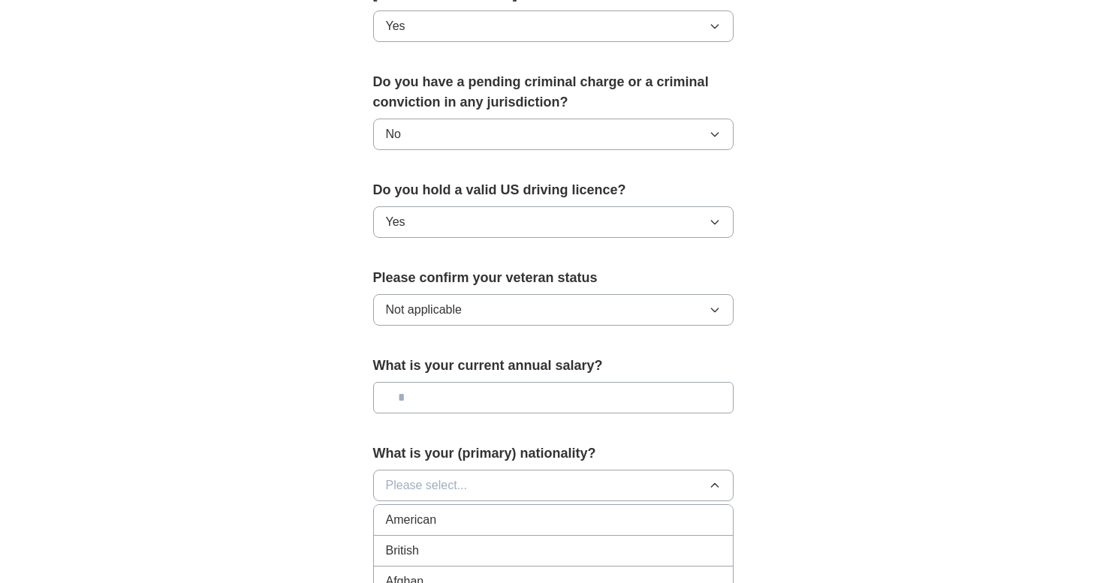
click at [411, 477] on span "Please select..." at bounding box center [427, 486] width 82 height 18
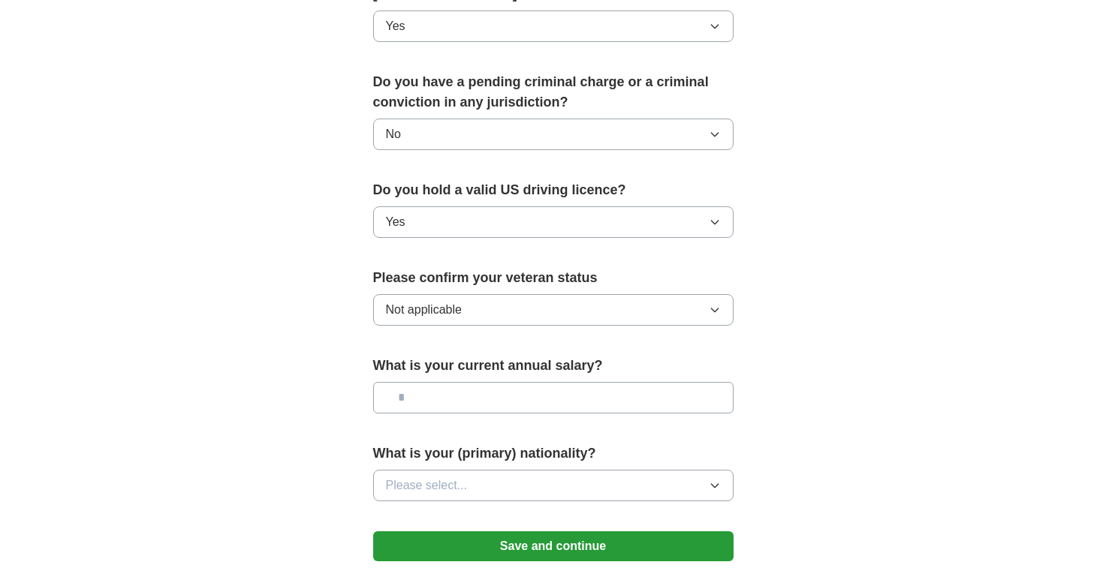
click at [411, 477] on span "Please select..." at bounding box center [427, 486] width 82 height 18
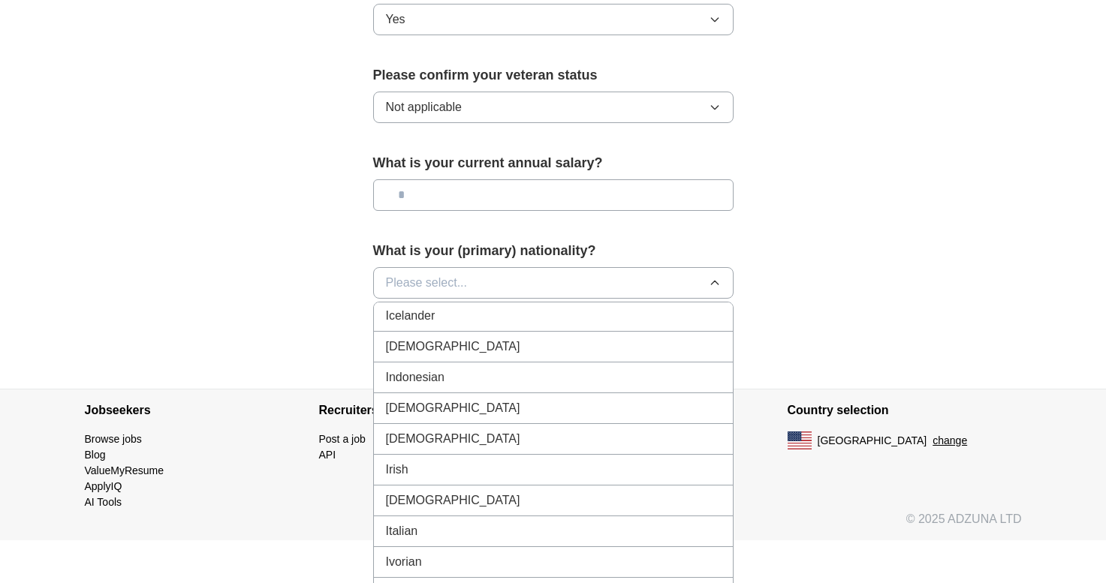
scroll to position [2427, 0]
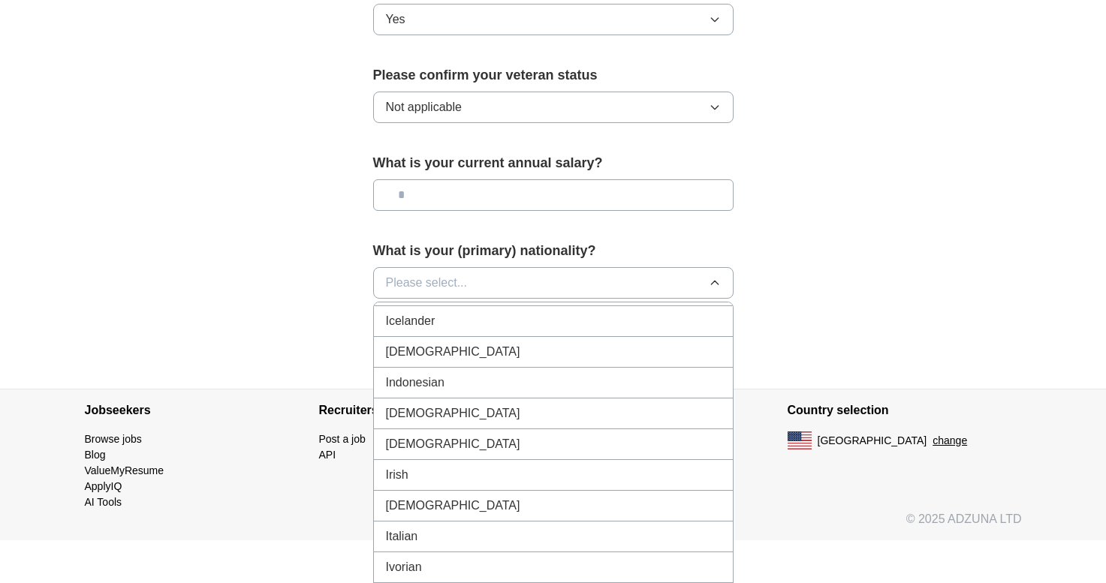
click at [412, 343] on span "[DEMOGRAPHIC_DATA]" at bounding box center [453, 352] width 134 height 18
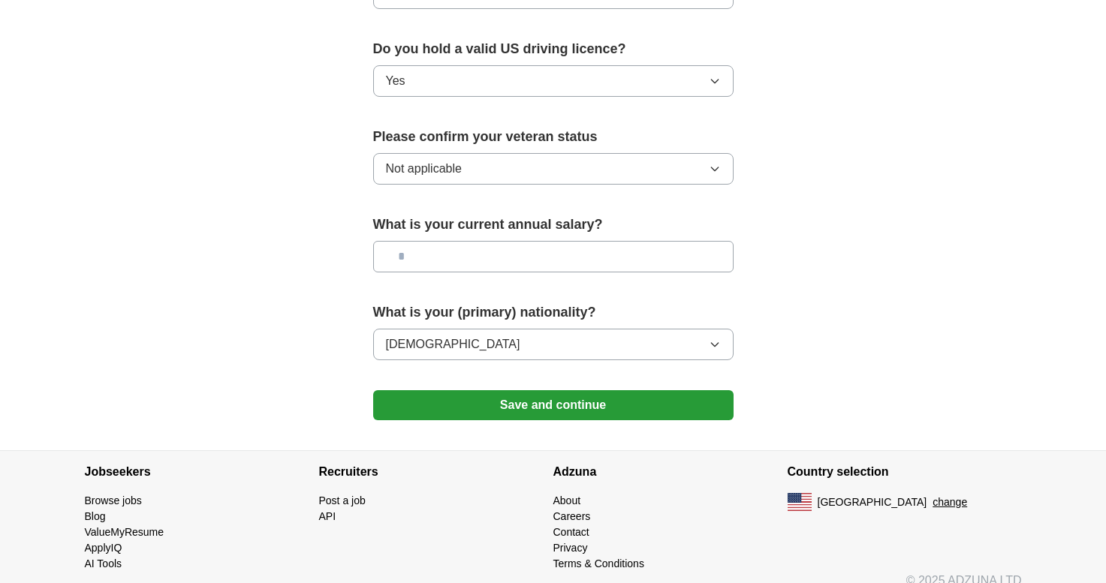
scroll to position [954, 0]
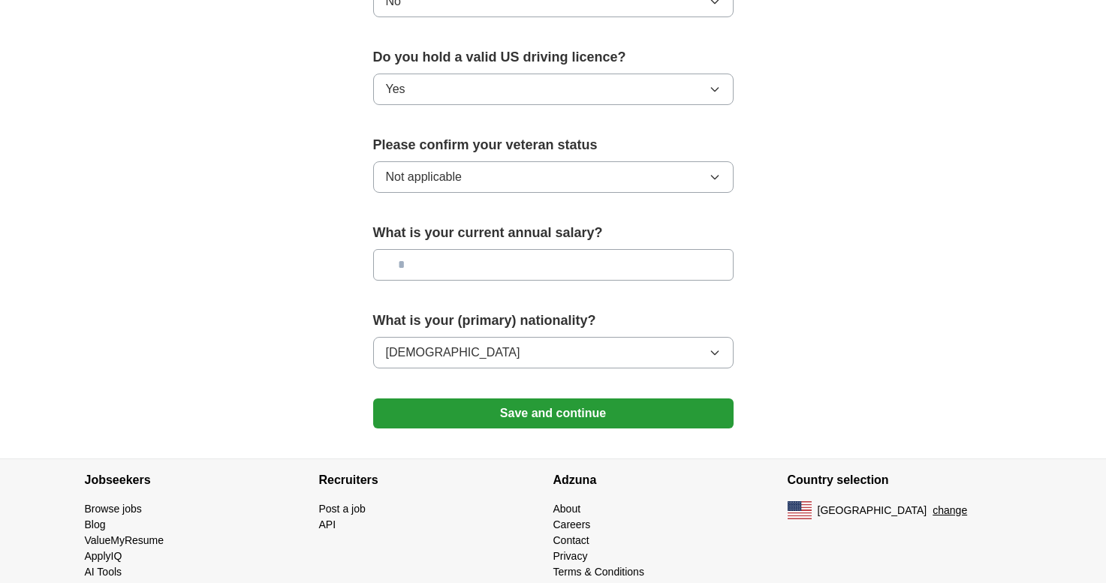
click at [443, 399] on button "Save and continue" at bounding box center [553, 414] width 360 height 30
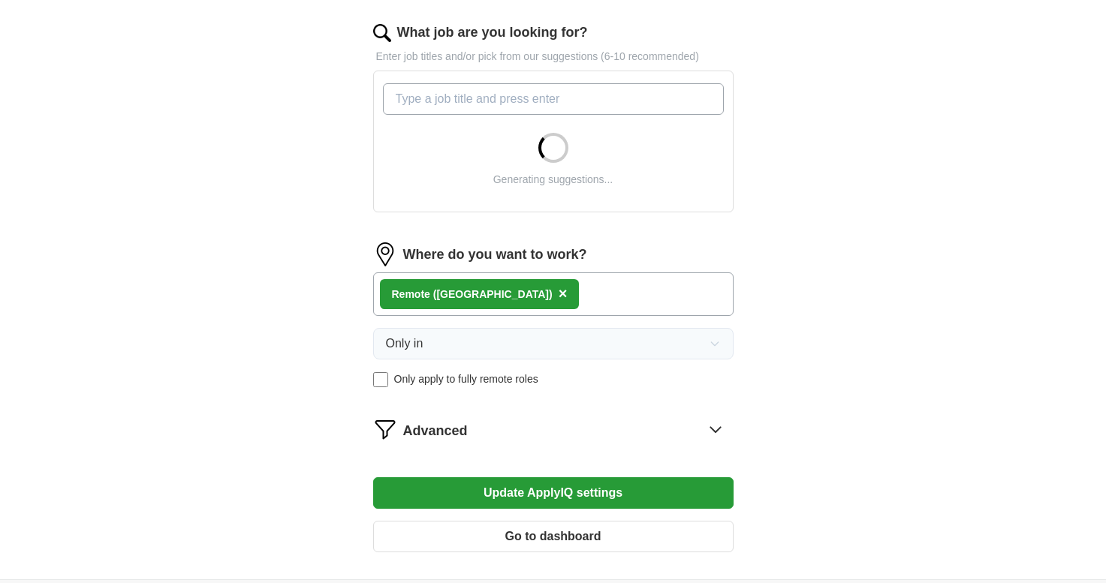
scroll to position [503, 0]
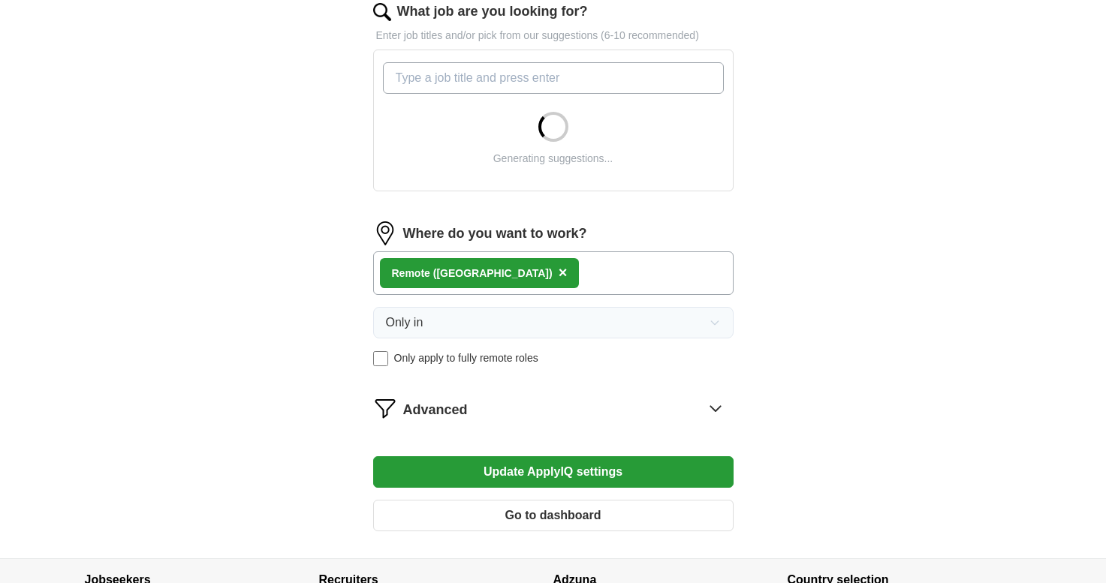
click at [558, 274] on span "×" at bounding box center [562, 272] width 9 height 17
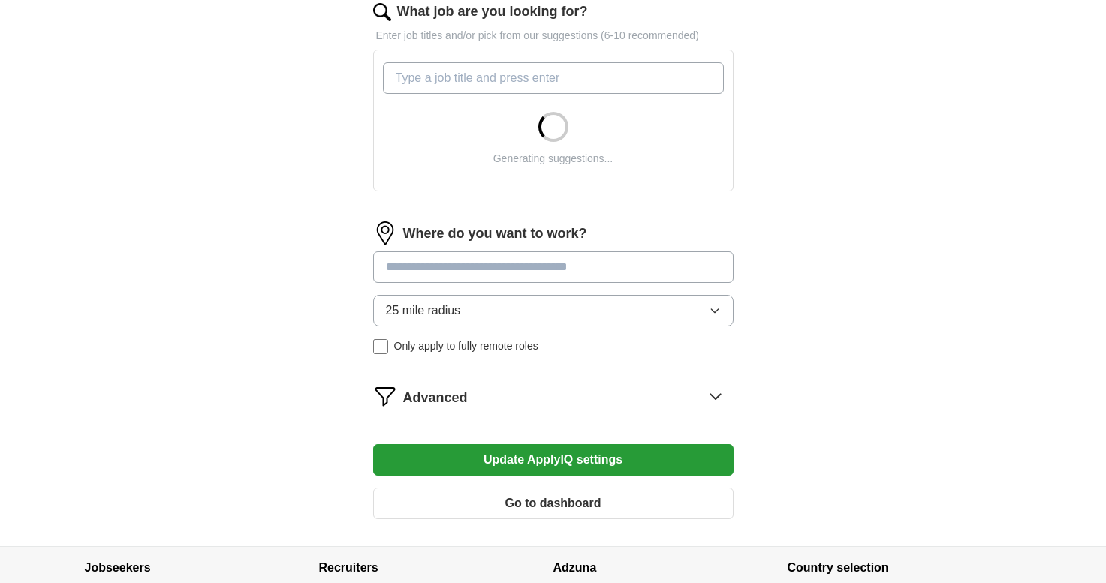
click at [489, 463] on button "Update ApplyIQ settings" at bounding box center [553, 460] width 360 height 32
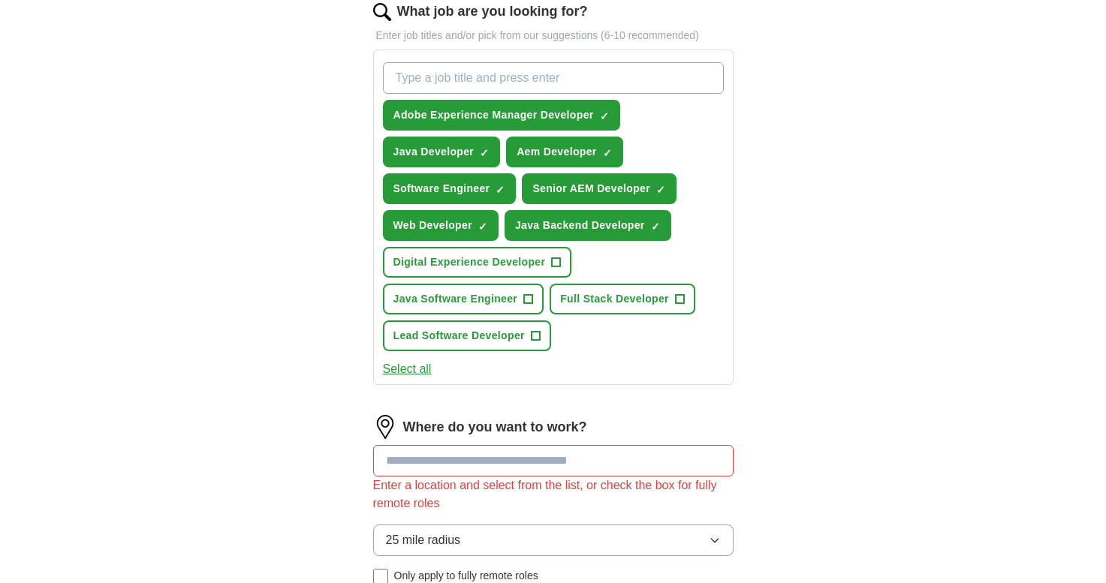
click at [465, 343] on span "Lead Software Developer" at bounding box center [458, 336] width 131 height 16
click at [476, 299] on span "Java Software Engineer" at bounding box center [455, 299] width 125 height 16
click at [586, 306] on span "Full Stack Developer" at bounding box center [614, 299] width 109 height 16
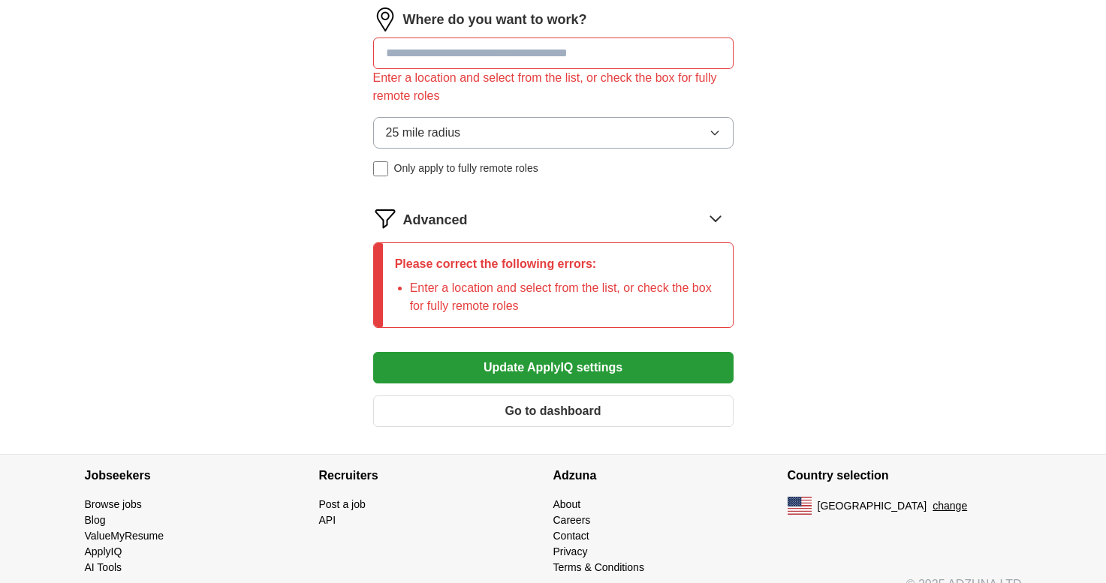
scroll to position [912, 0]
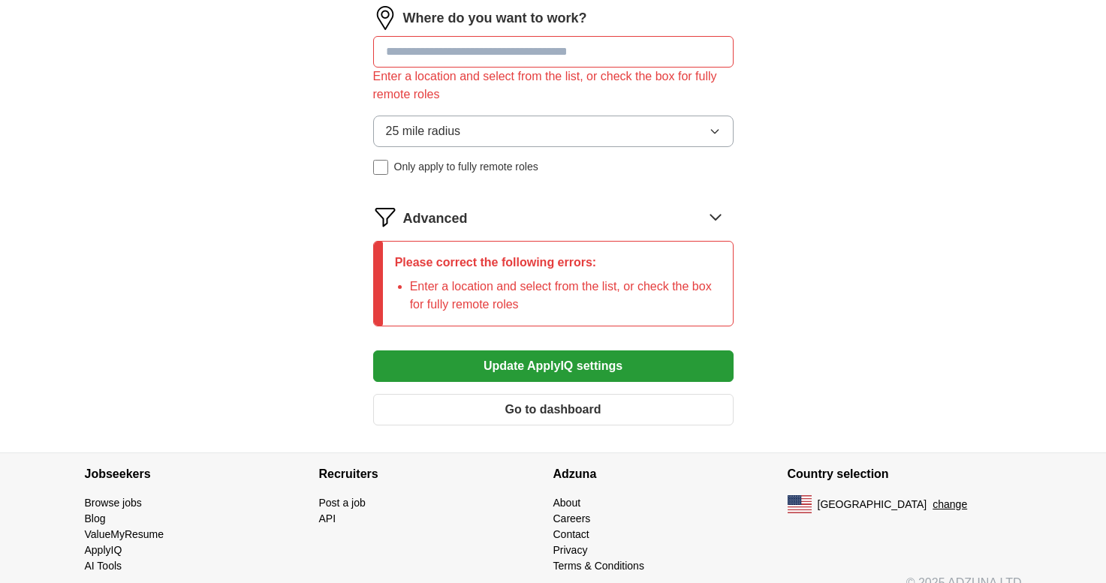
click at [521, 124] on button "25 mile radius" at bounding box center [553, 132] width 360 height 32
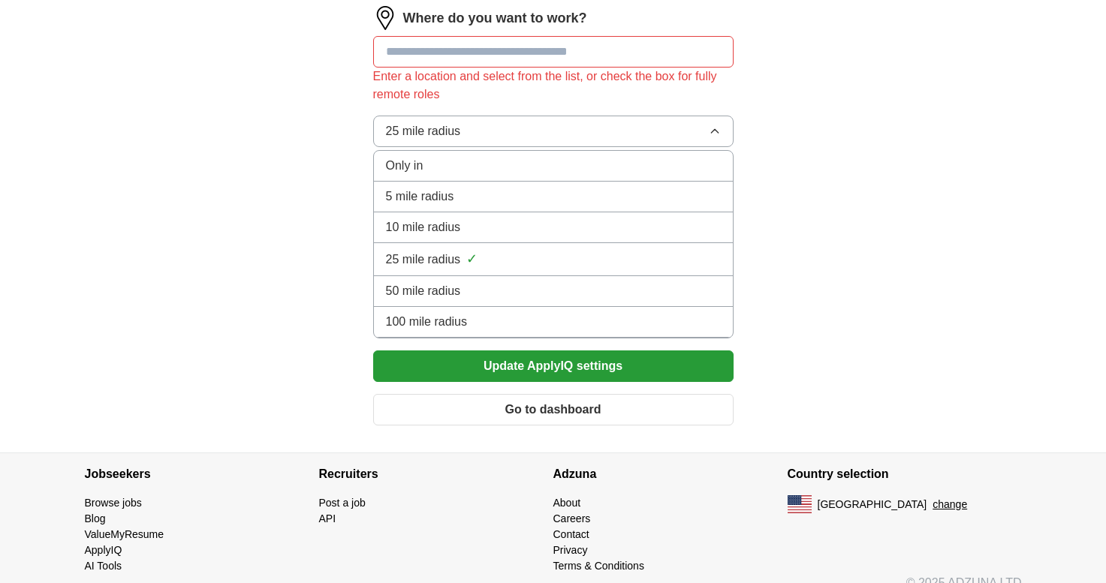
click at [456, 328] on span "100 mile radius" at bounding box center [427, 322] width 82 height 18
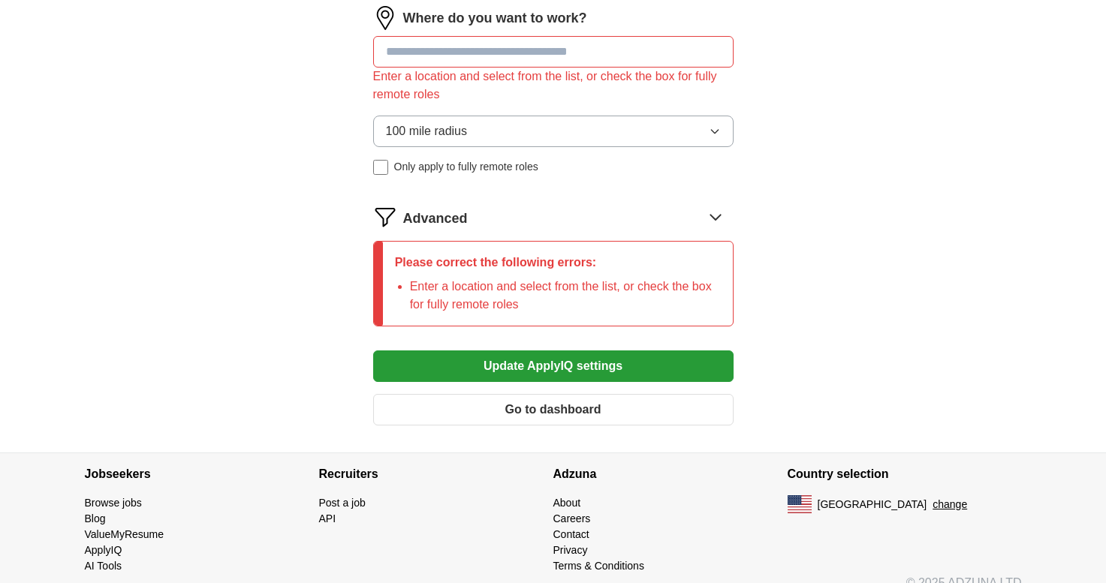
click at [516, 138] on button "100 mile radius" at bounding box center [553, 132] width 360 height 32
click at [516, 375] on button "Update ApplyIQ settings" at bounding box center [553, 367] width 360 height 32
click at [454, 57] on input at bounding box center [553, 52] width 360 height 32
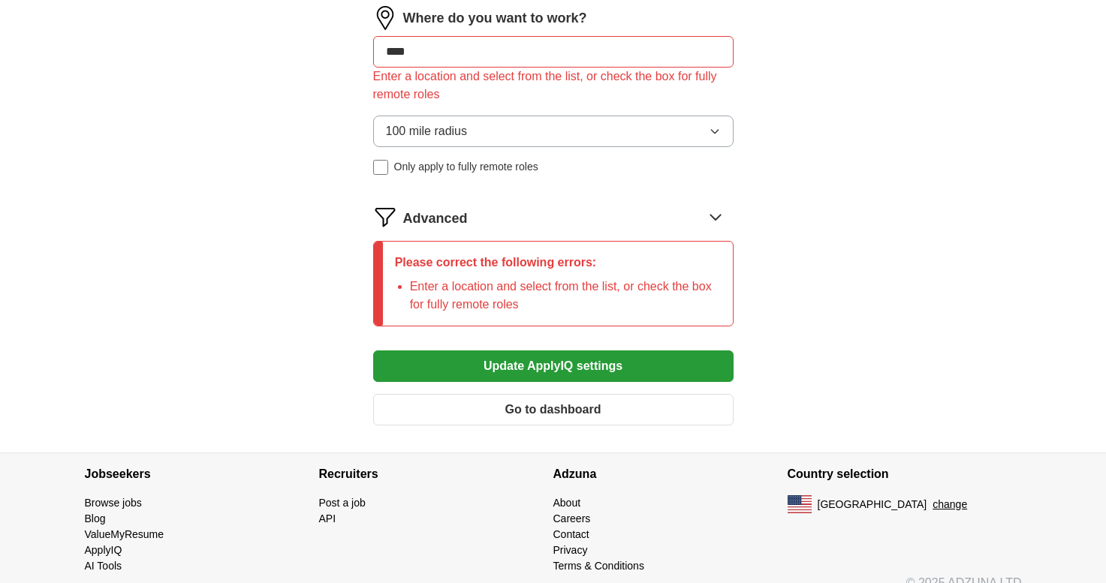
type input "*****"
click at [552, 366] on button "Update ApplyIQ settings" at bounding box center [553, 367] width 360 height 32
click at [528, 364] on button "Update ApplyIQ settings" at bounding box center [553, 367] width 360 height 32
click at [556, 362] on button "Update ApplyIQ settings" at bounding box center [553, 367] width 360 height 32
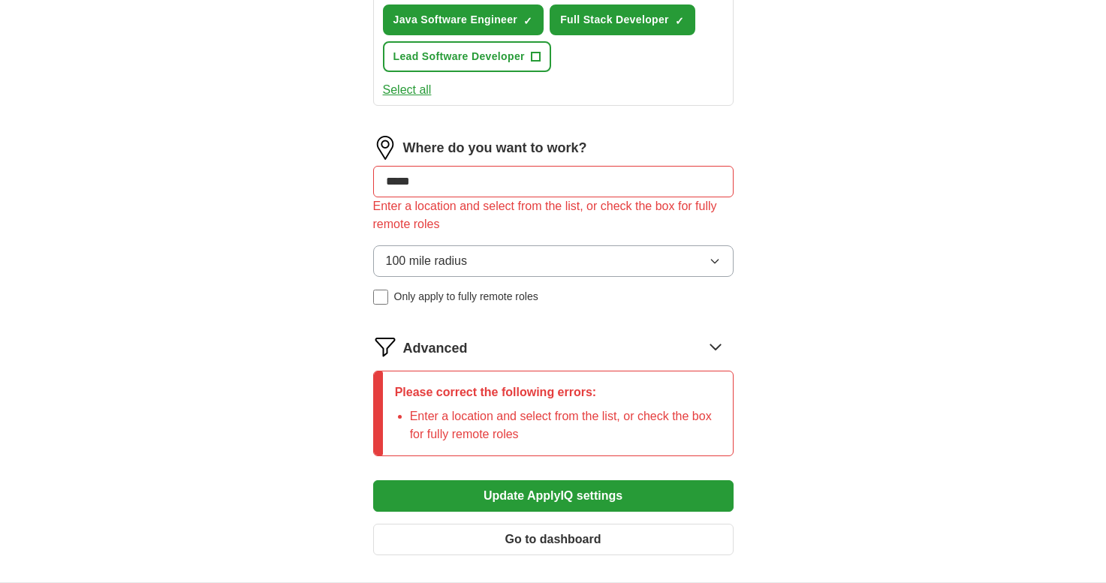
scroll to position [783, 0]
click at [459, 339] on span "Advanced" at bounding box center [435, 348] width 65 height 20
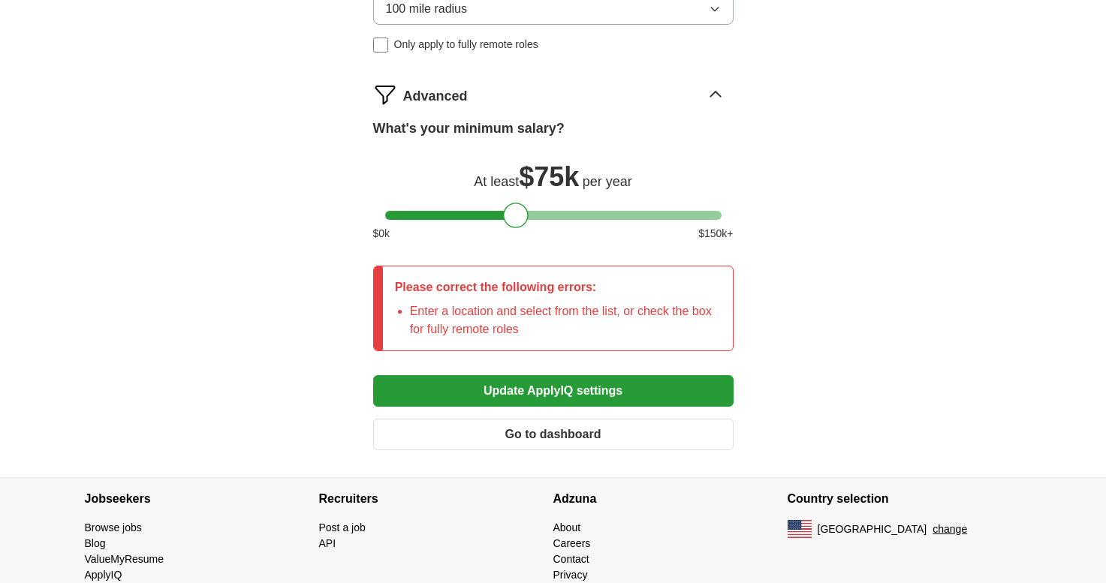
scroll to position [1059, 0]
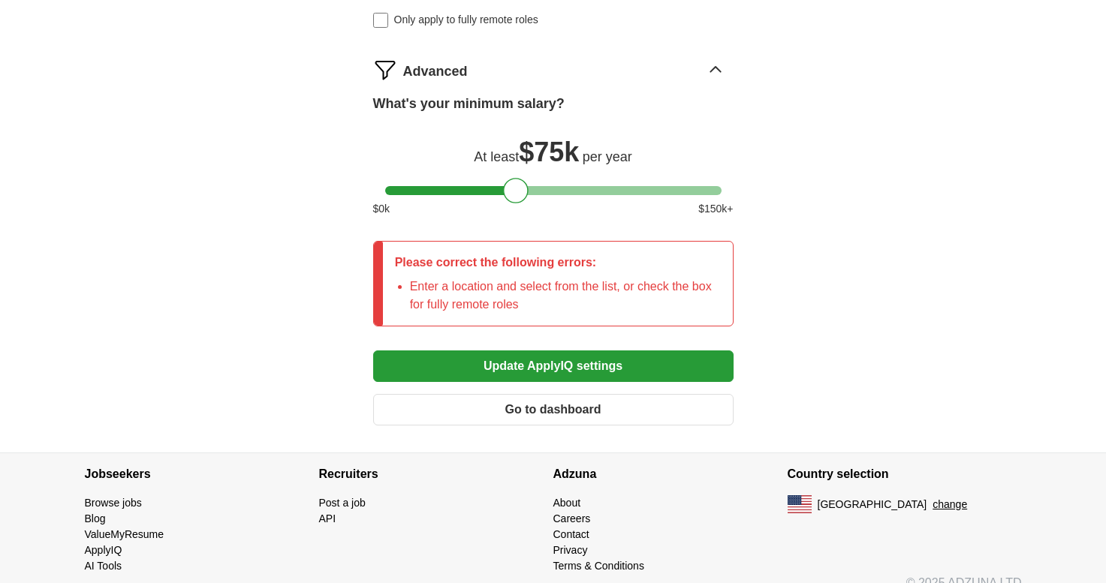
click at [483, 370] on button "Update ApplyIQ settings" at bounding box center [553, 367] width 360 height 32
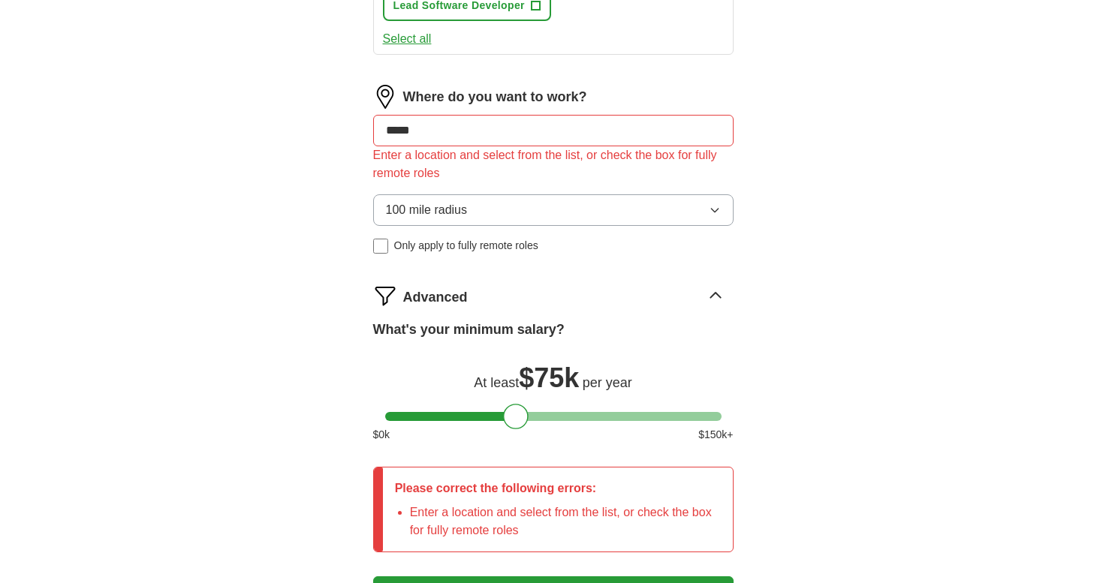
scroll to position [831, 0]
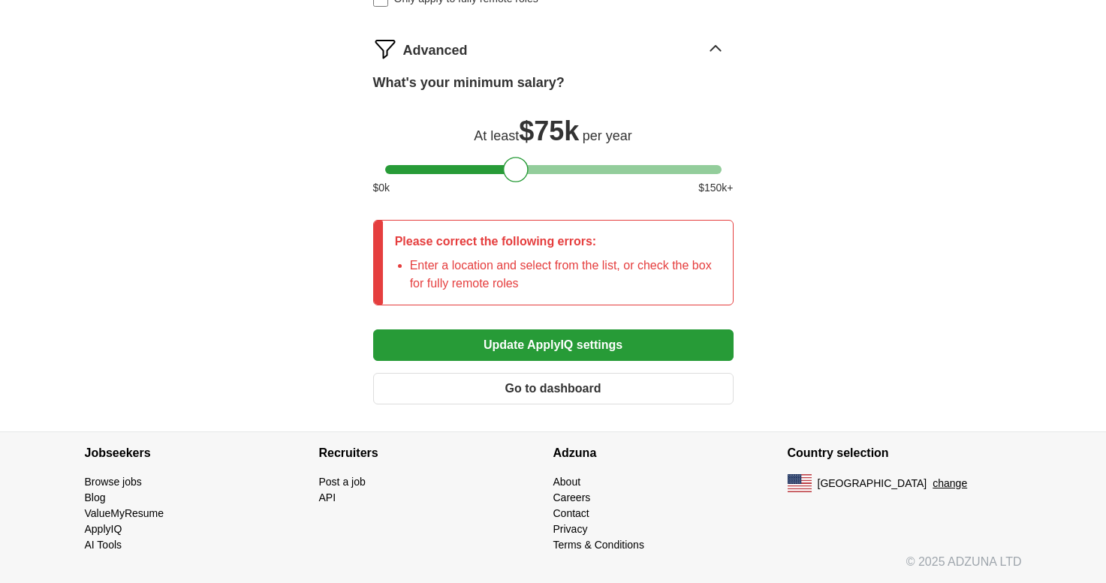
click at [489, 354] on button "Update ApplyIQ settings" at bounding box center [553, 346] width 360 height 32
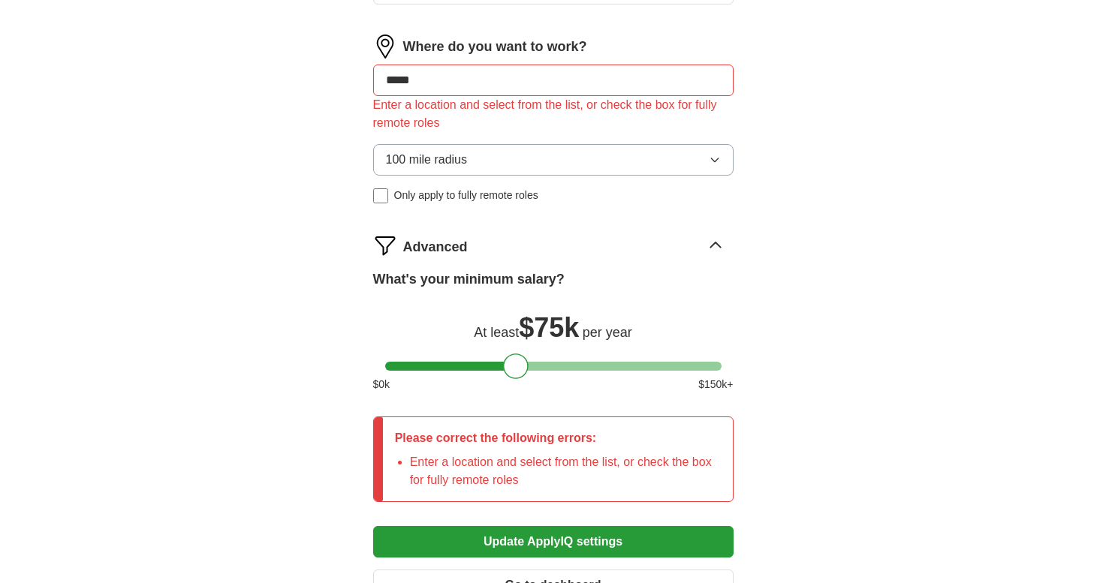
scroll to position [859, 0]
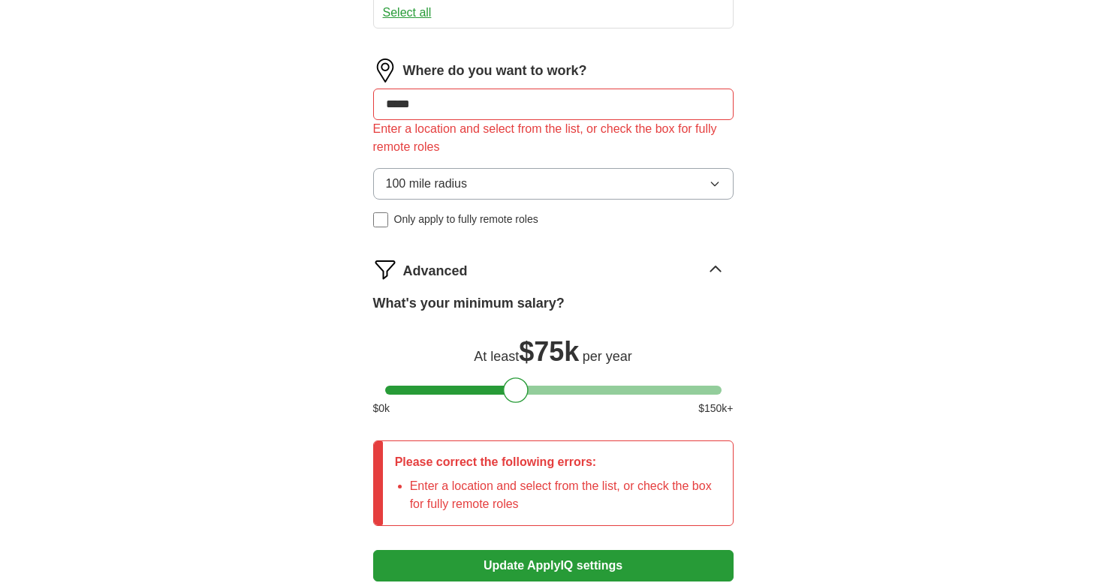
click at [457, 179] on span "100 mile radius" at bounding box center [427, 184] width 82 height 18
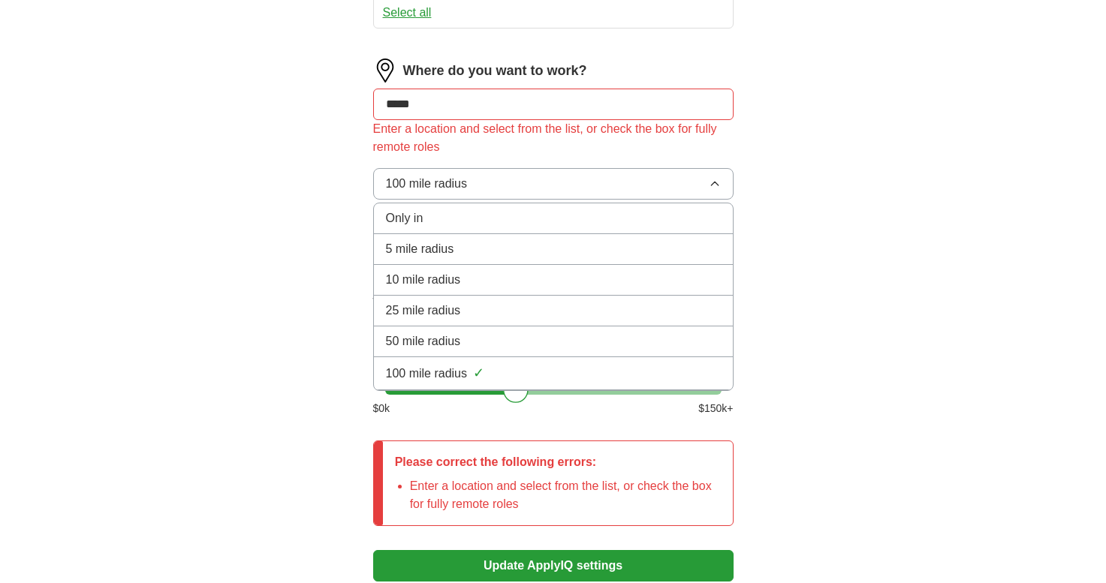
click at [416, 366] on span "100 mile radius" at bounding box center [427, 374] width 82 height 18
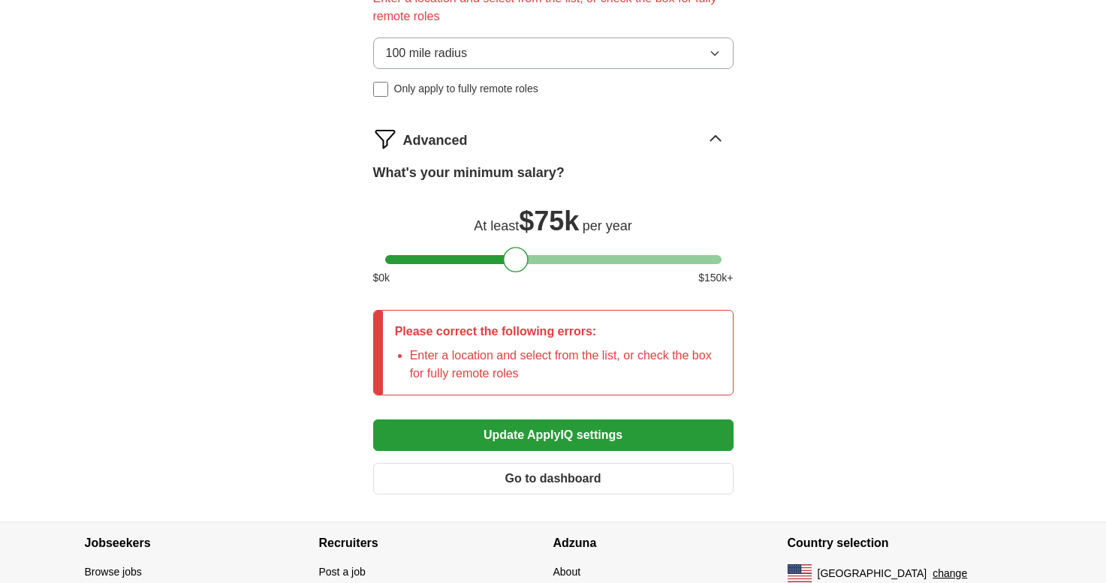
scroll to position [1030, 0]
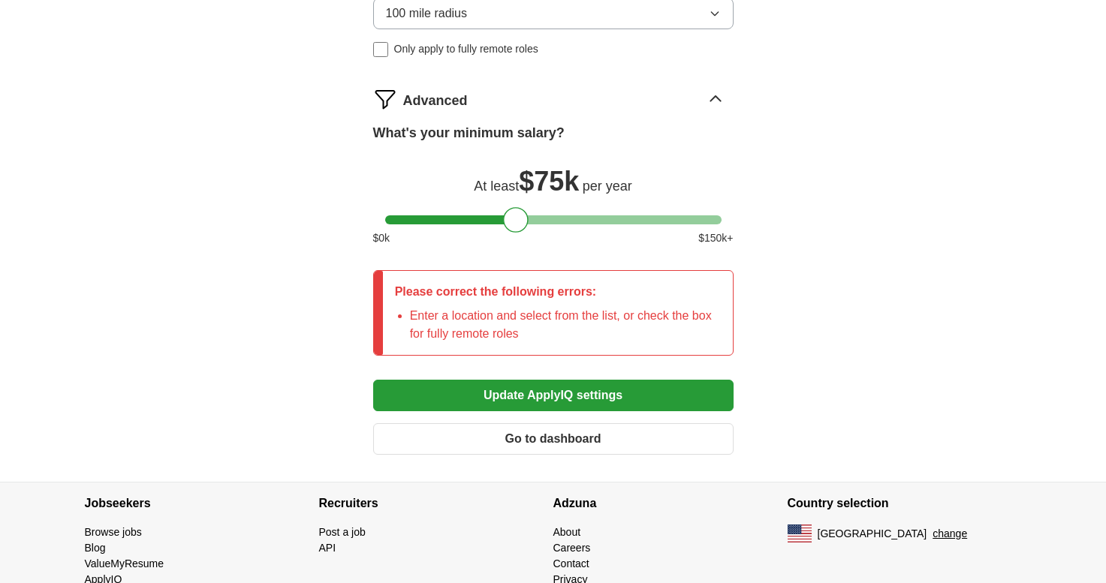
click at [429, 399] on button "Update ApplyIQ settings" at bounding box center [553, 396] width 360 height 32
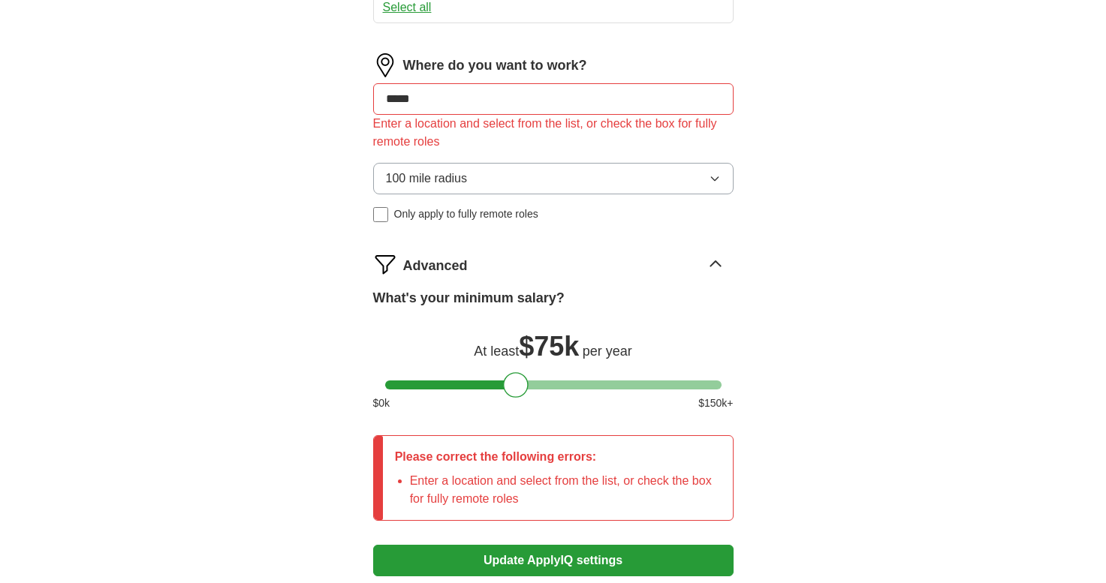
scroll to position [817, 0]
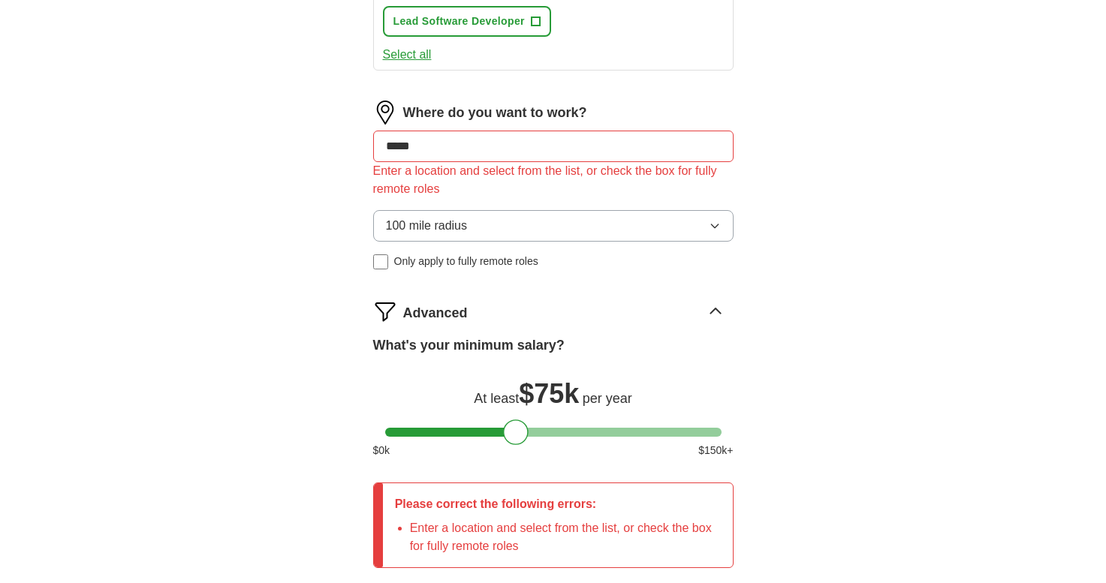
click at [435, 153] on input "*****" at bounding box center [553, 147] width 360 height 32
drag, startPoint x: 435, startPoint y: 153, endPoint x: 319, endPoint y: 150, distance: 116.4
click at [319, 150] on div "**********" at bounding box center [553, 3] width 480 height 1382
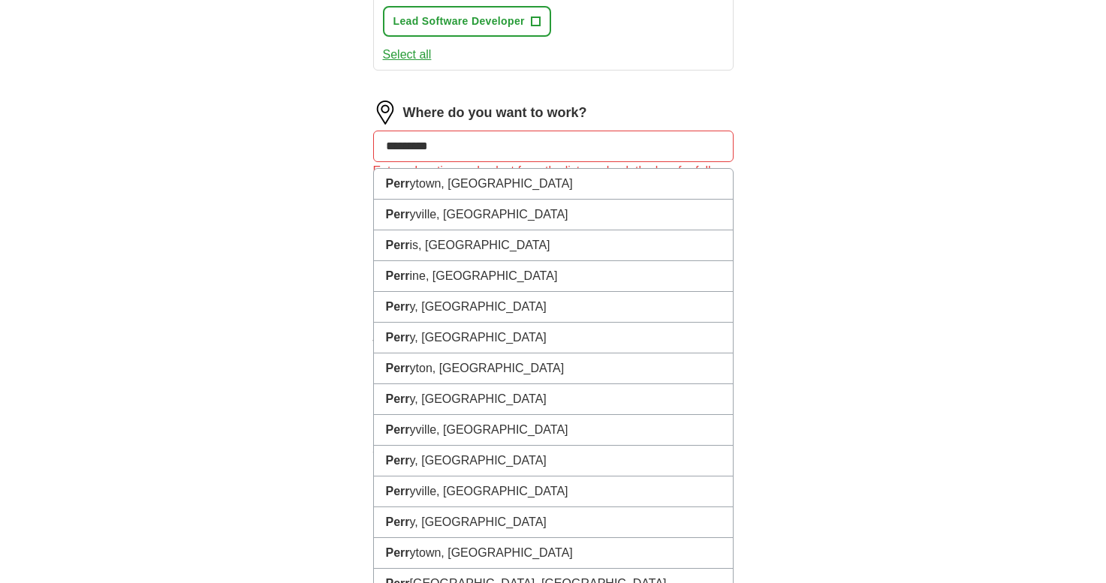
type input "**********"
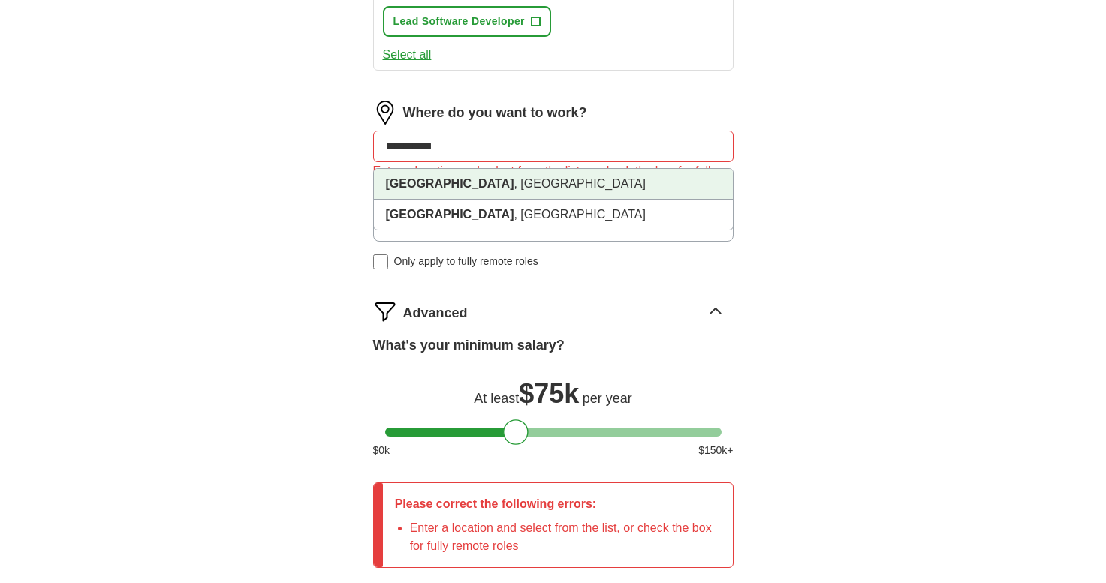
click at [420, 184] on strong "Perrysburg" at bounding box center [450, 183] width 128 height 13
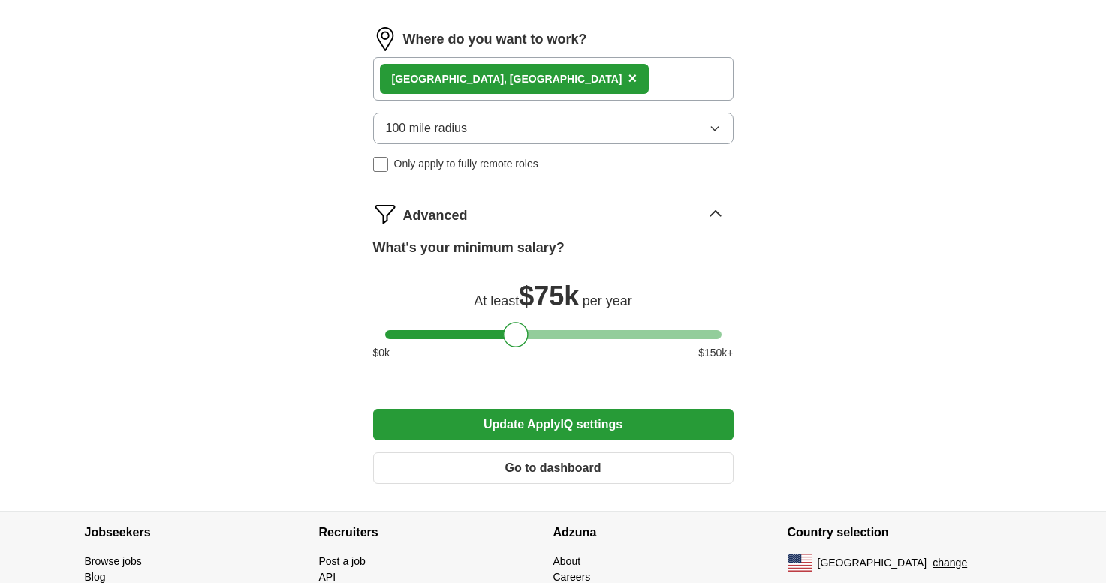
scroll to position [898, 0]
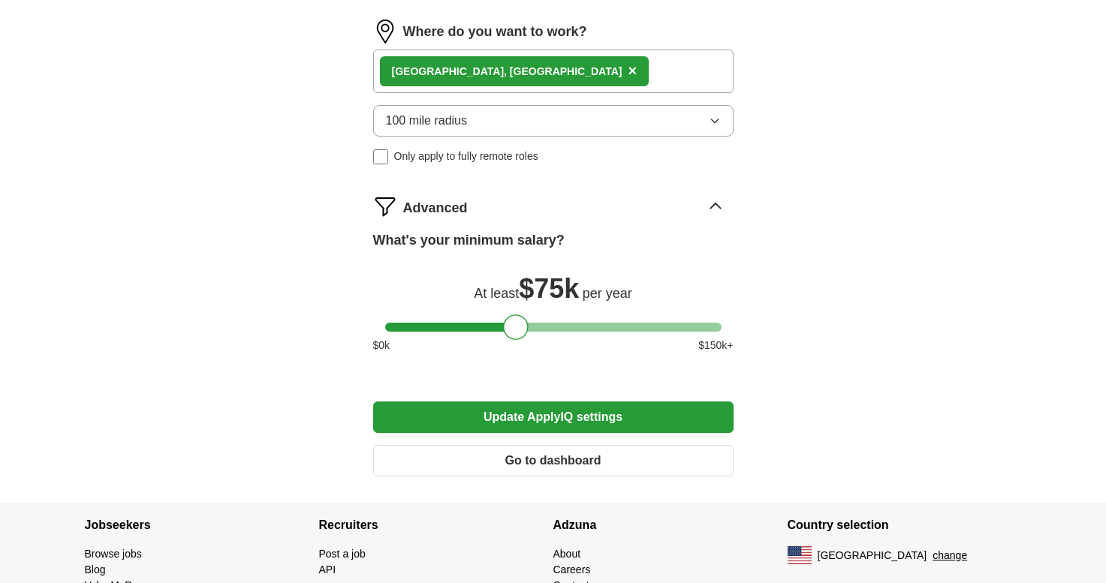
click at [490, 414] on button "Update ApplyIQ settings" at bounding box center [553, 418] width 360 height 32
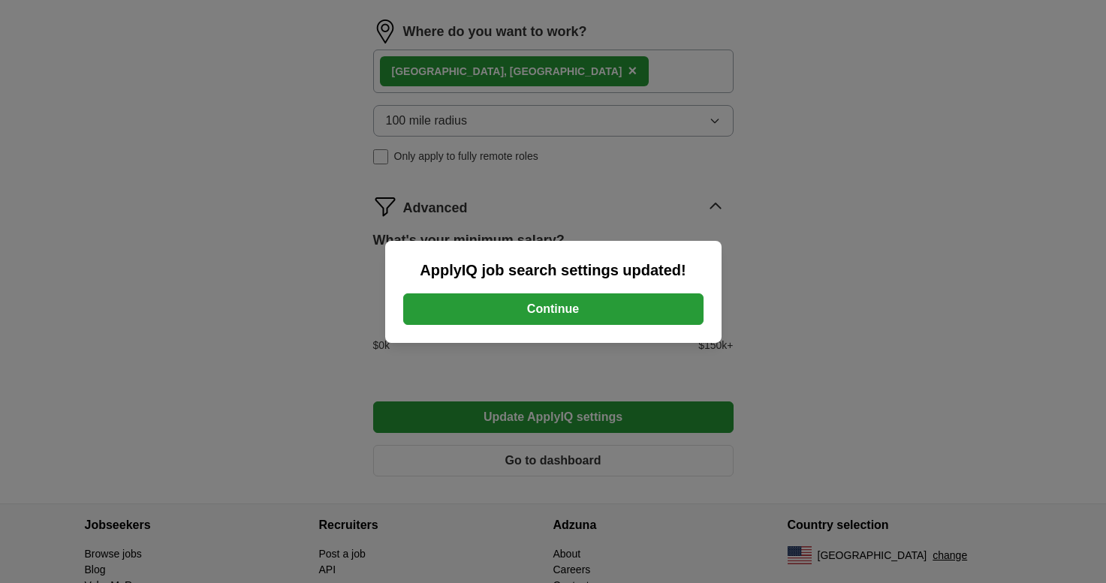
click at [502, 320] on button "Continue" at bounding box center [553, 309] width 300 height 32
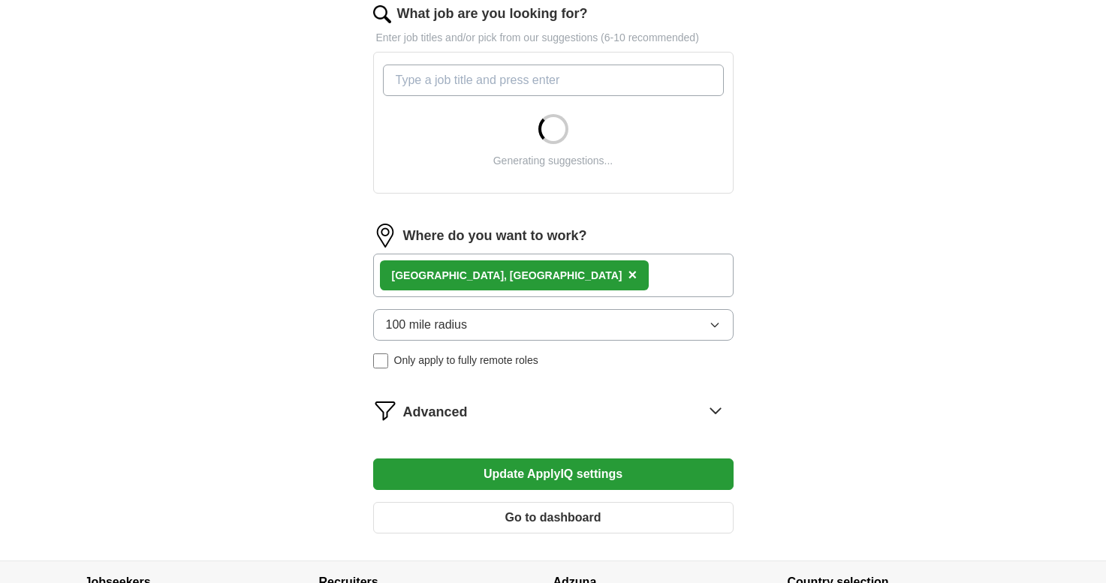
scroll to position [502, 0]
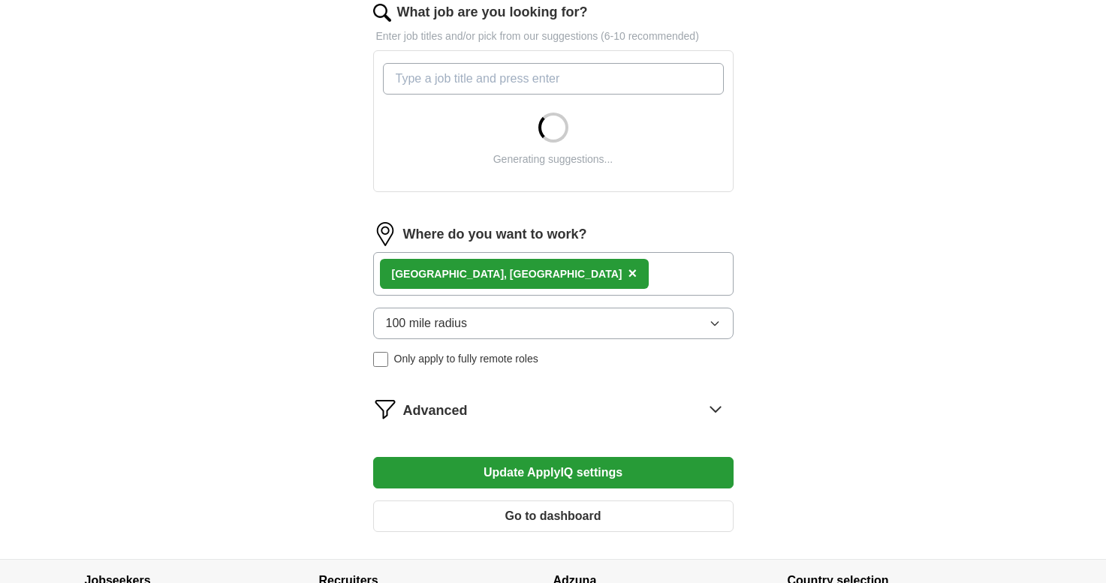
click at [451, 358] on span "Only apply to fully remote roles" at bounding box center [466, 359] width 144 height 16
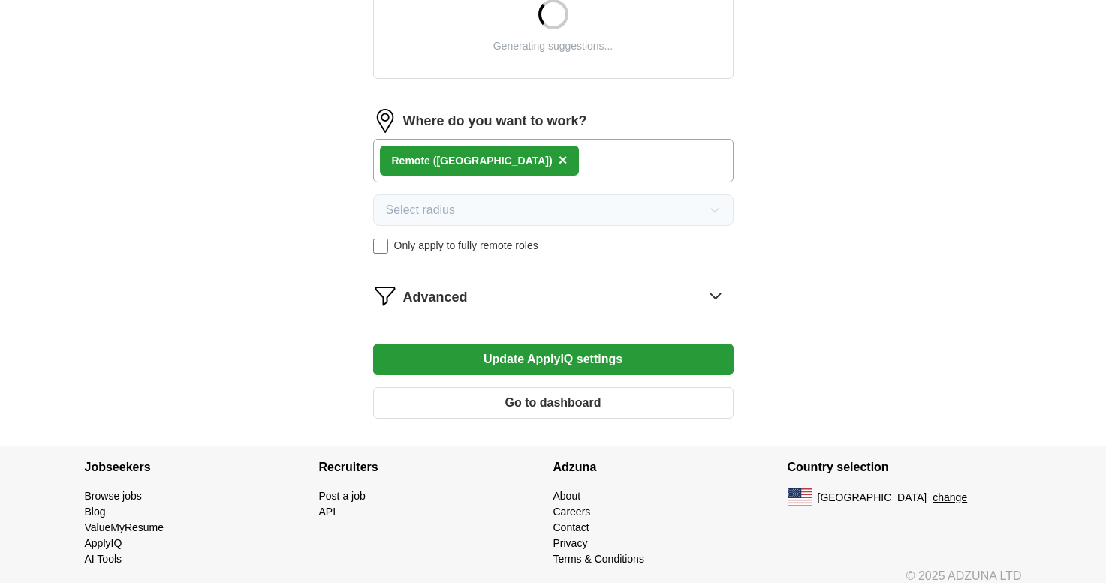
scroll to position [617, 0]
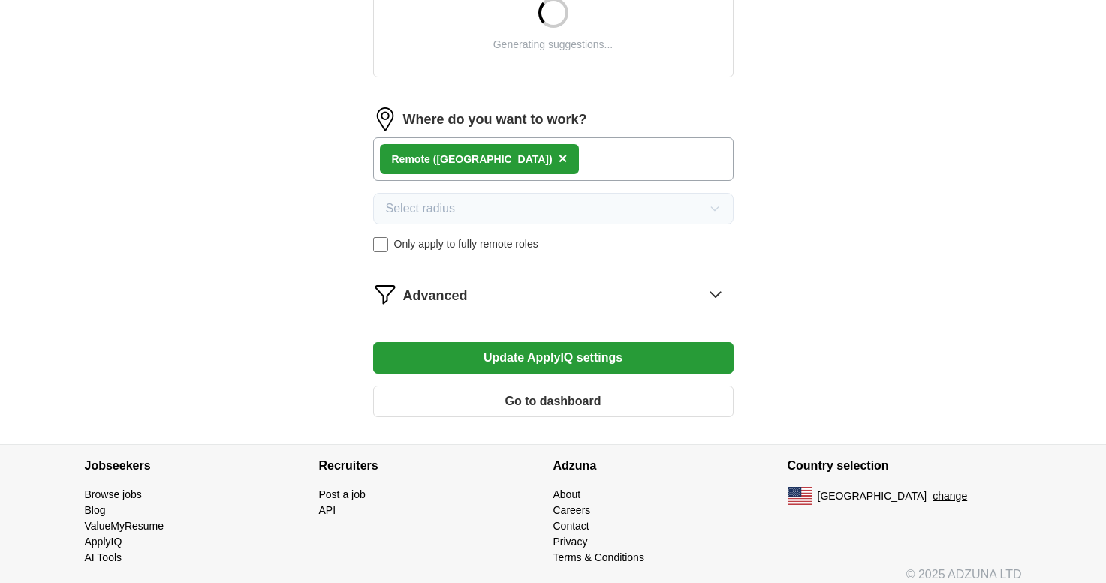
click at [468, 362] on button "Update ApplyIQ settings" at bounding box center [553, 358] width 360 height 32
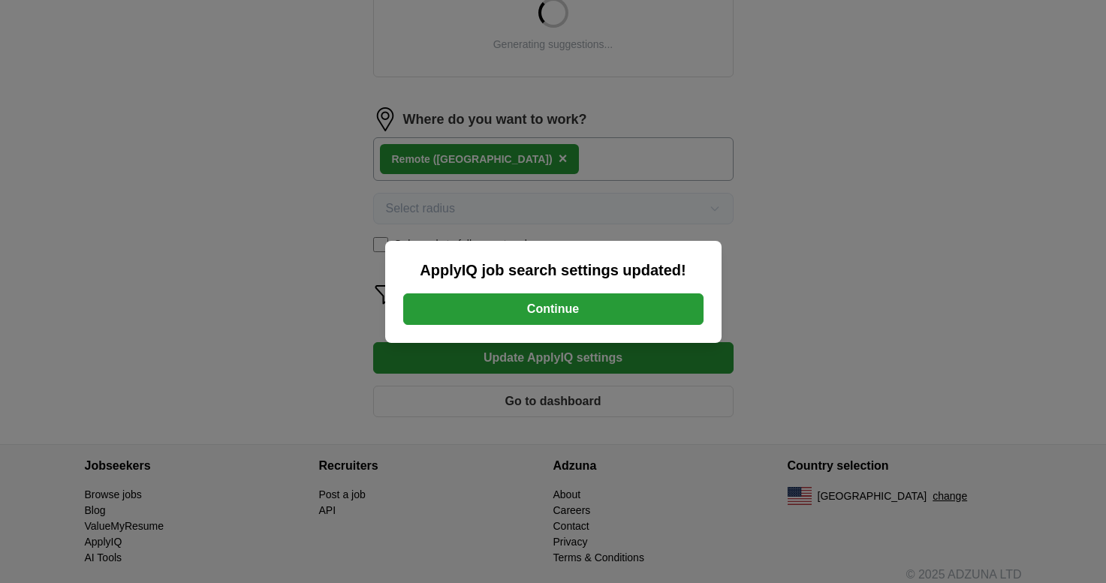
click at [506, 312] on button "Continue" at bounding box center [553, 309] width 300 height 32
